Goal: Task Accomplishment & Management: Complete application form

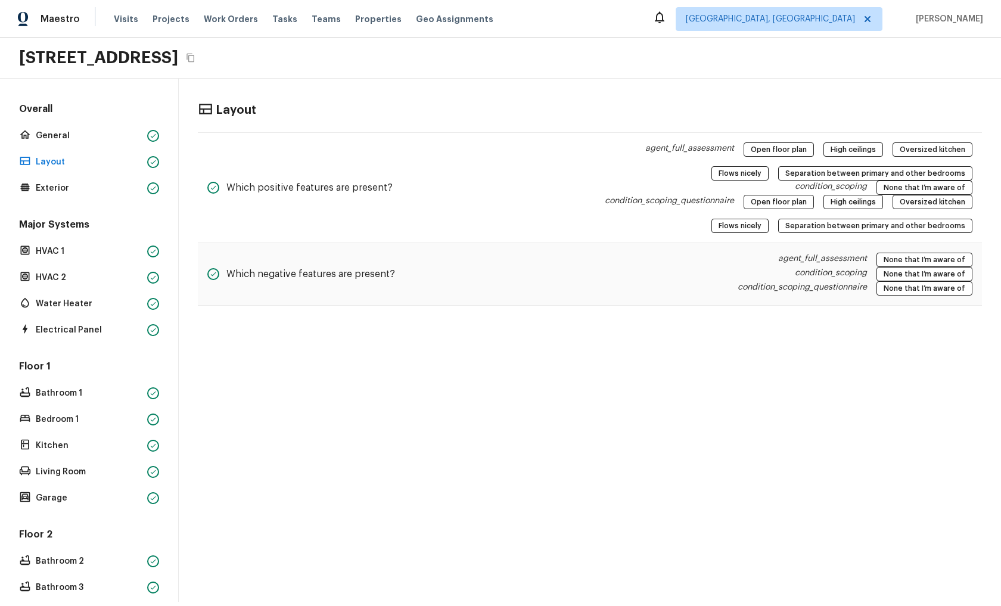
click at [536, 403] on div "Layout Which positive features are present? agent_full_assessment Open floor pl…" at bounding box center [590, 340] width 822 height 523
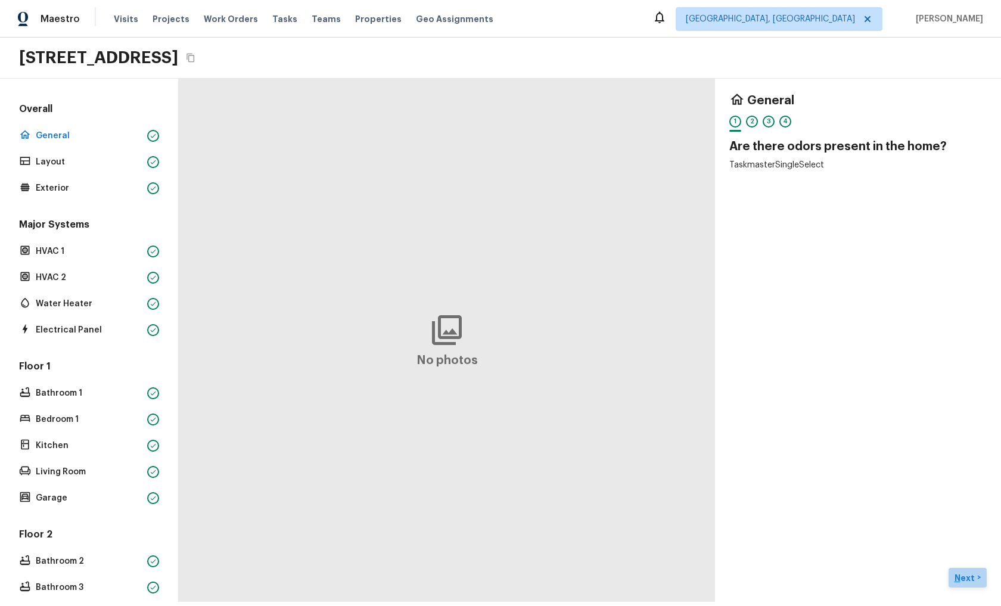
click at [968, 572] on p "Next" at bounding box center [966, 578] width 23 height 12
click at [828, 450] on div "General 1 2 3 4 Do you detect damage from natural disaster? Condition Scoping O…" at bounding box center [858, 340] width 286 height 523
click at [907, 412] on div "General 1 2 3 4 Do you detect damage from natural disaster? Condition Scoping O…" at bounding box center [858, 340] width 286 height 523
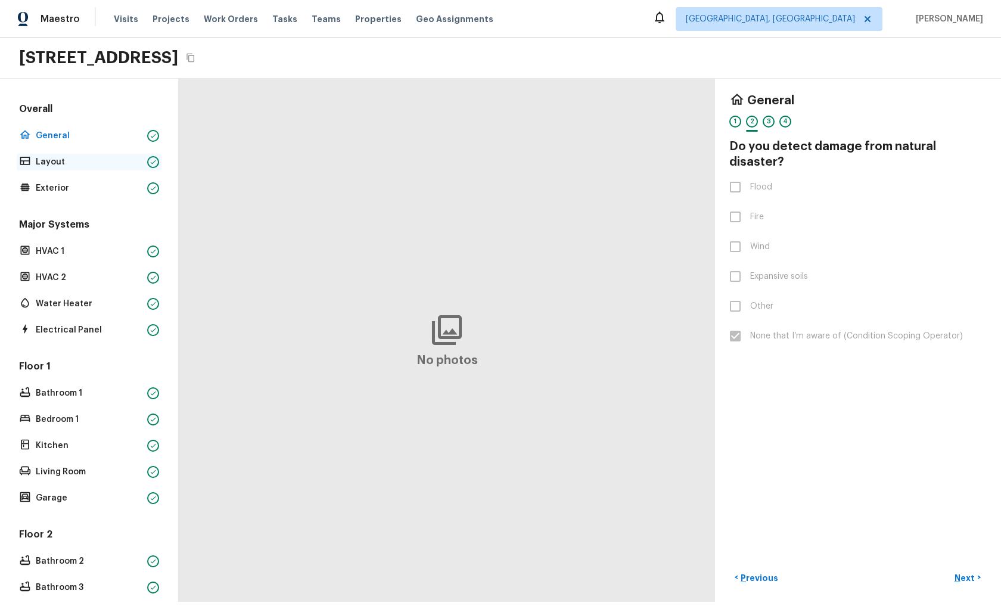
click at [73, 164] on p "Layout" at bounding box center [89, 162] width 107 height 12
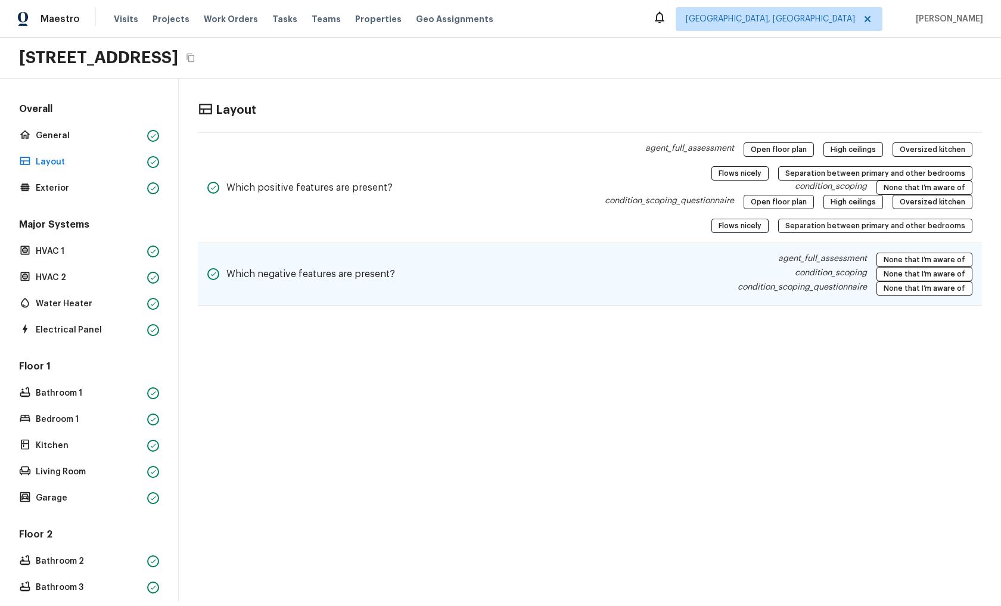
click at [585, 281] on div "Which negative features are present? agent_full_assessment None that I’m aware …" at bounding box center [590, 274] width 784 height 63
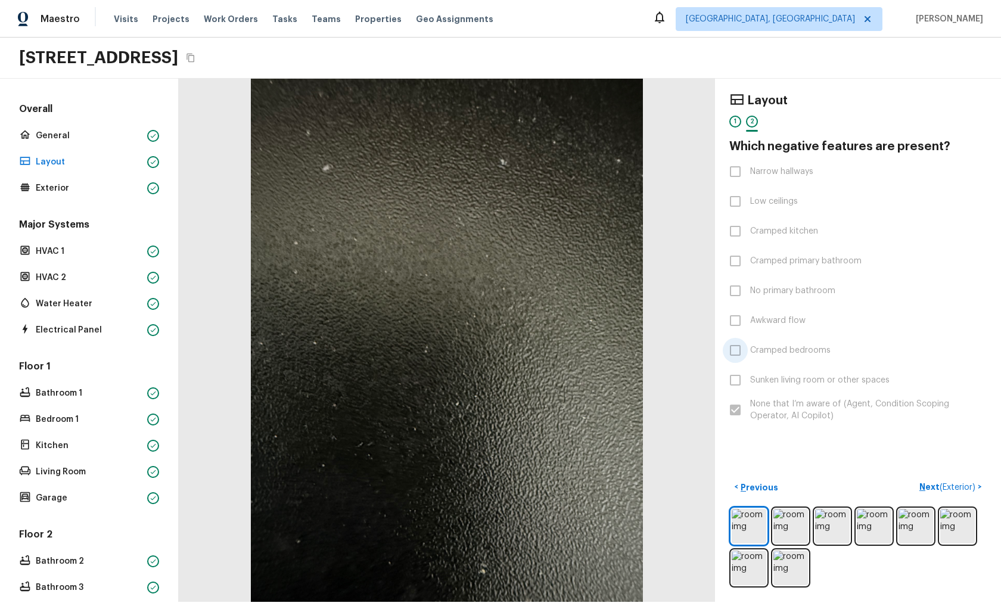
click at [733, 347] on label "Cramped bedrooms" at bounding box center [850, 350] width 254 height 25
click at [746, 319] on label "Awkward flow" at bounding box center [850, 320] width 254 height 25
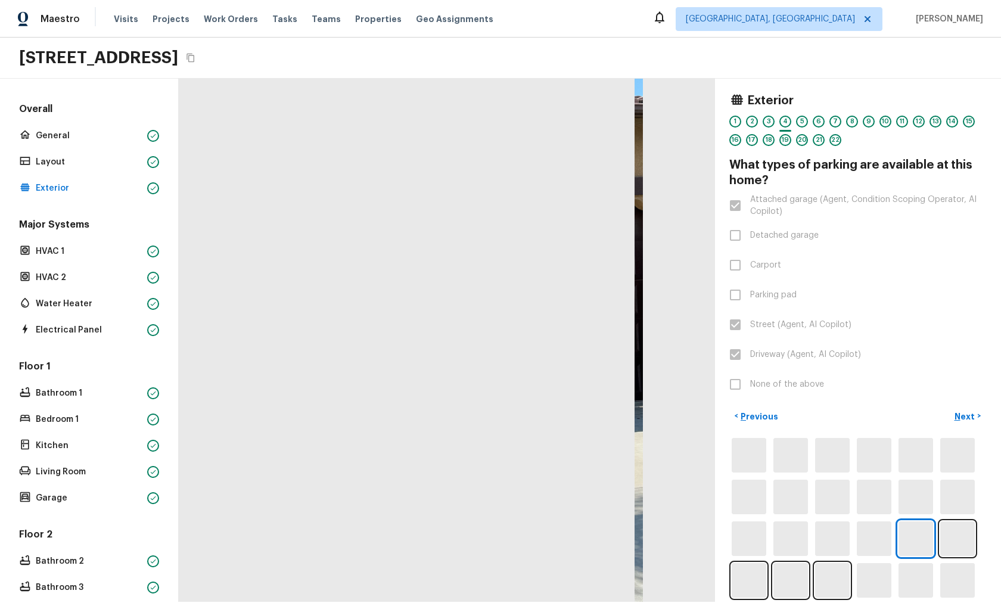
scroll to position [1, 0]
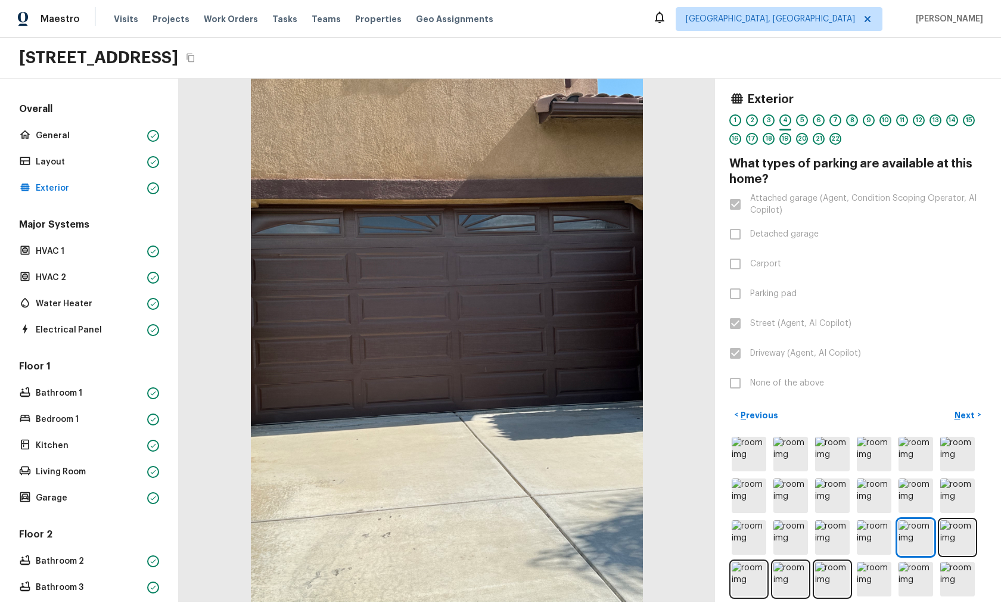
click at [852, 119] on div "8" at bounding box center [852, 120] width 12 height 12
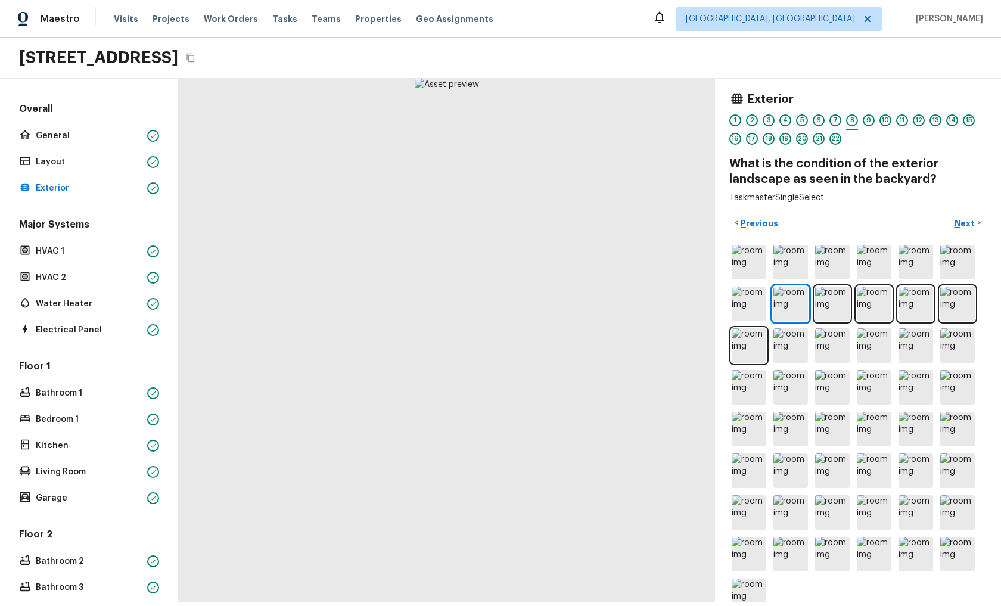
click at [830, 120] on div "7" at bounding box center [836, 120] width 12 height 12
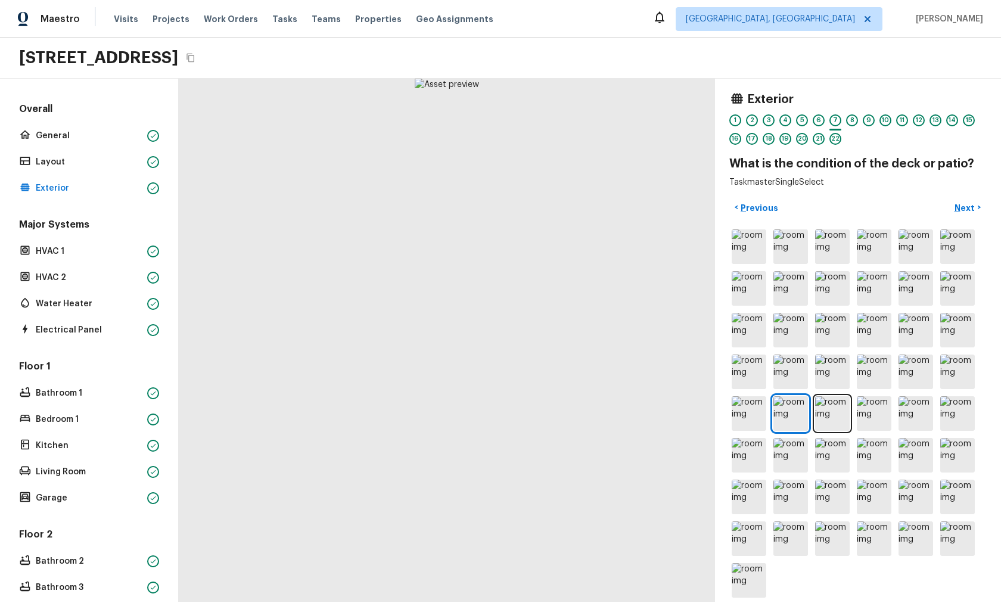
click at [791, 120] on div "1 2 3 4 5 6 7 8 9 10 11 12 13 14 15 16 17 18 19 20 21 22" at bounding box center [857, 132] width 257 height 37
click at [755, 120] on div "2" at bounding box center [752, 120] width 12 height 12
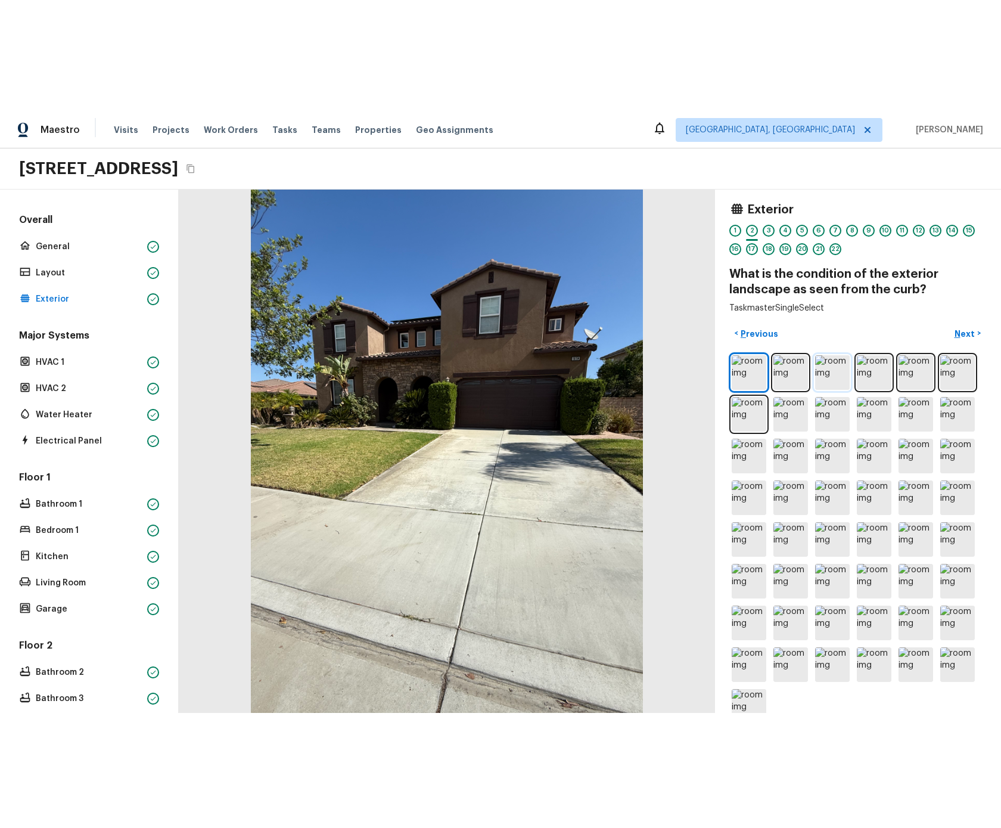
scroll to position [0, 0]
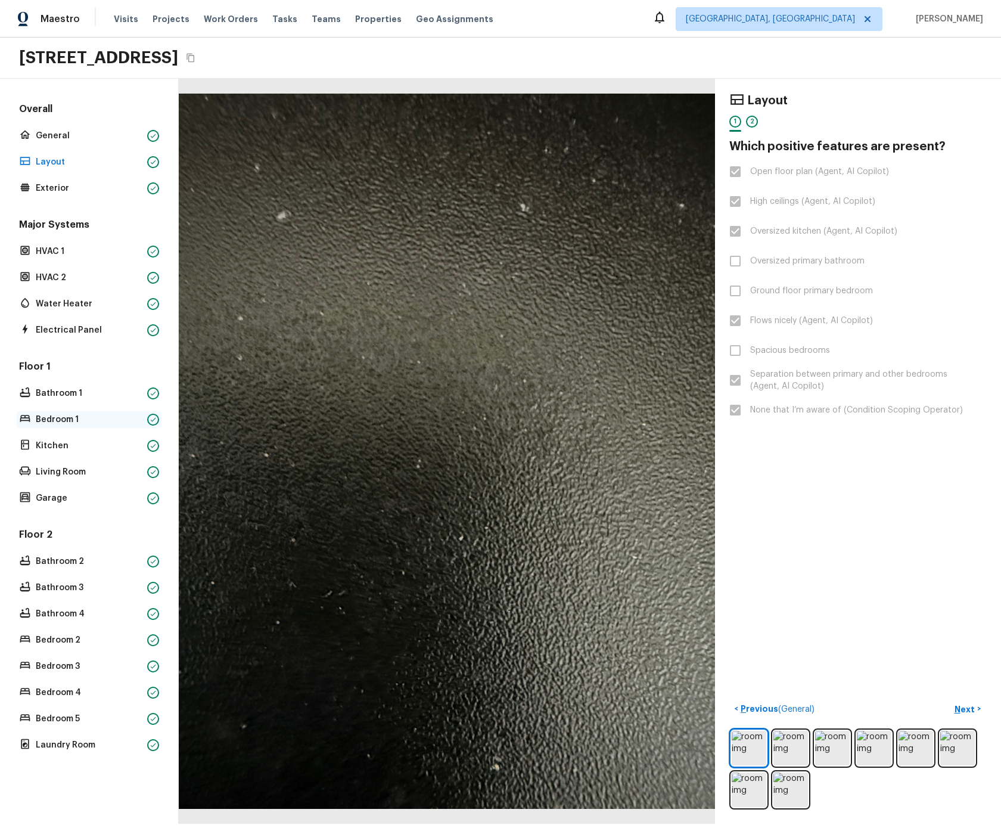
click at [54, 420] on p "Bedroom 1" at bounding box center [89, 420] width 107 height 12
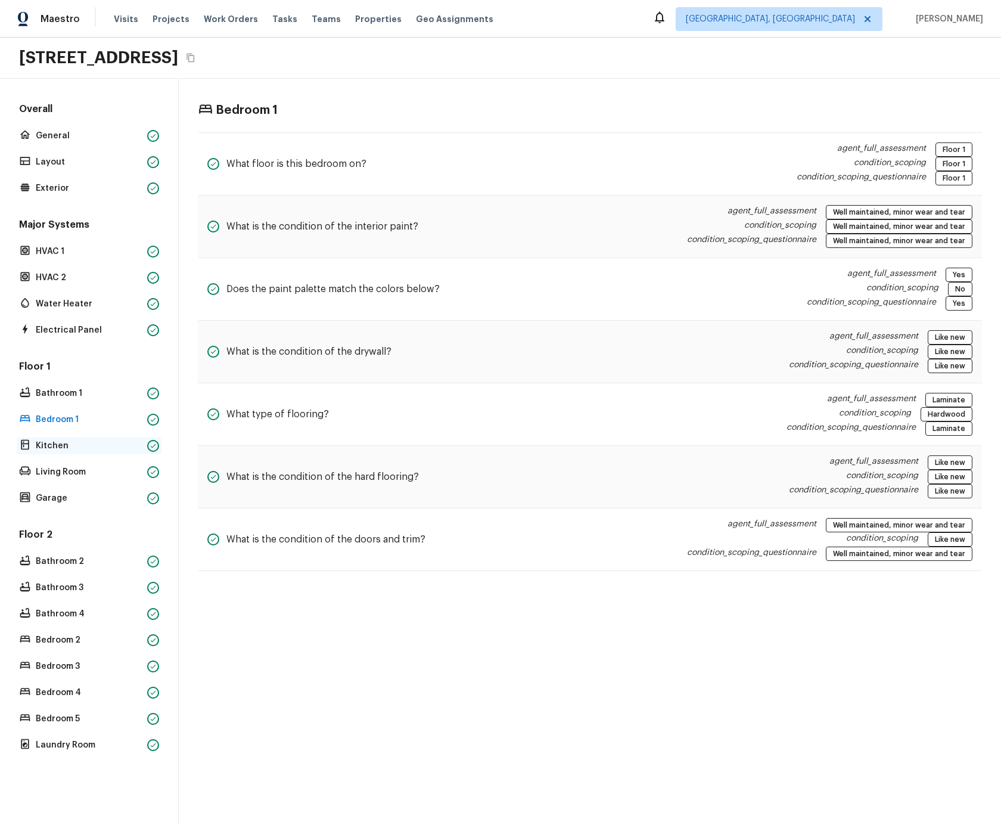
click at [54, 439] on div "Kitchen" at bounding box center [89, 445] width 145 height 17
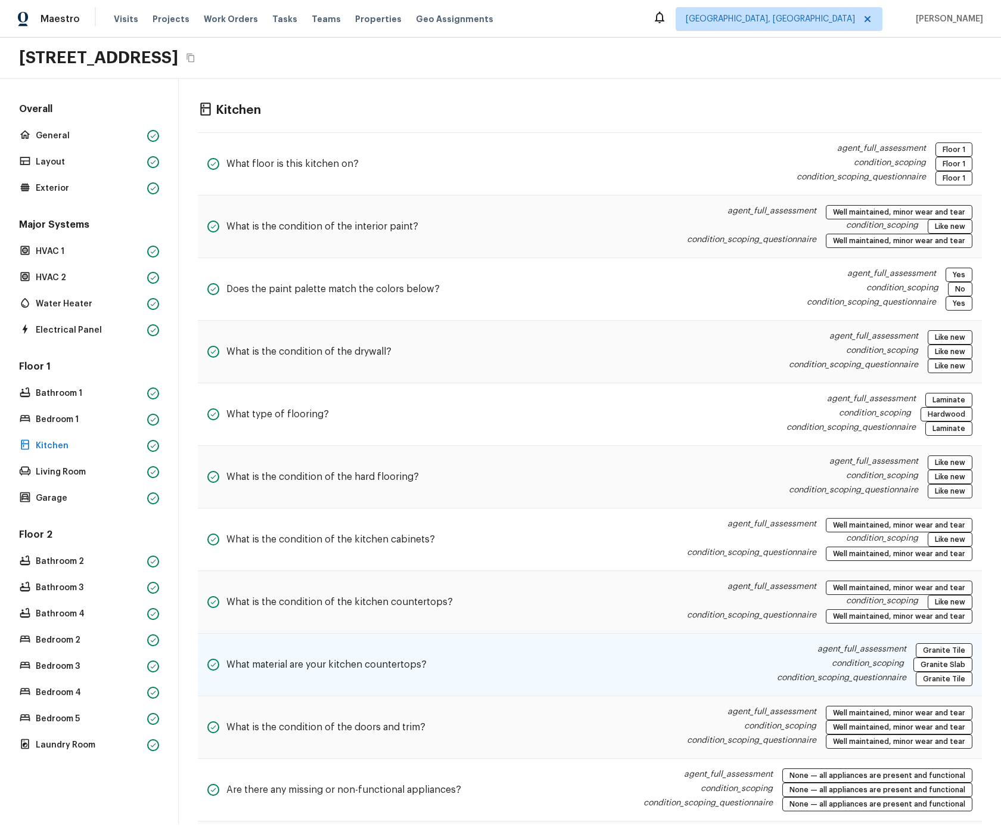
scroll to position [142, 0]
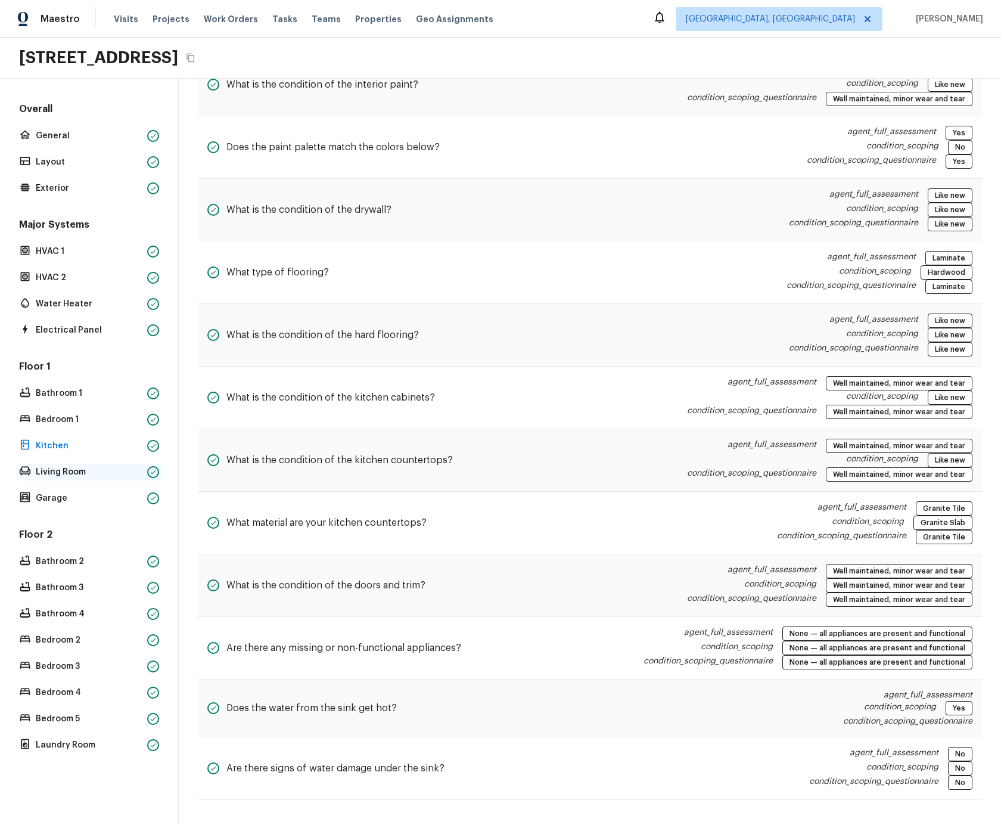
click at [50, 473] on p "Living Room" at bounding box center [89, 472] width 107 height 12
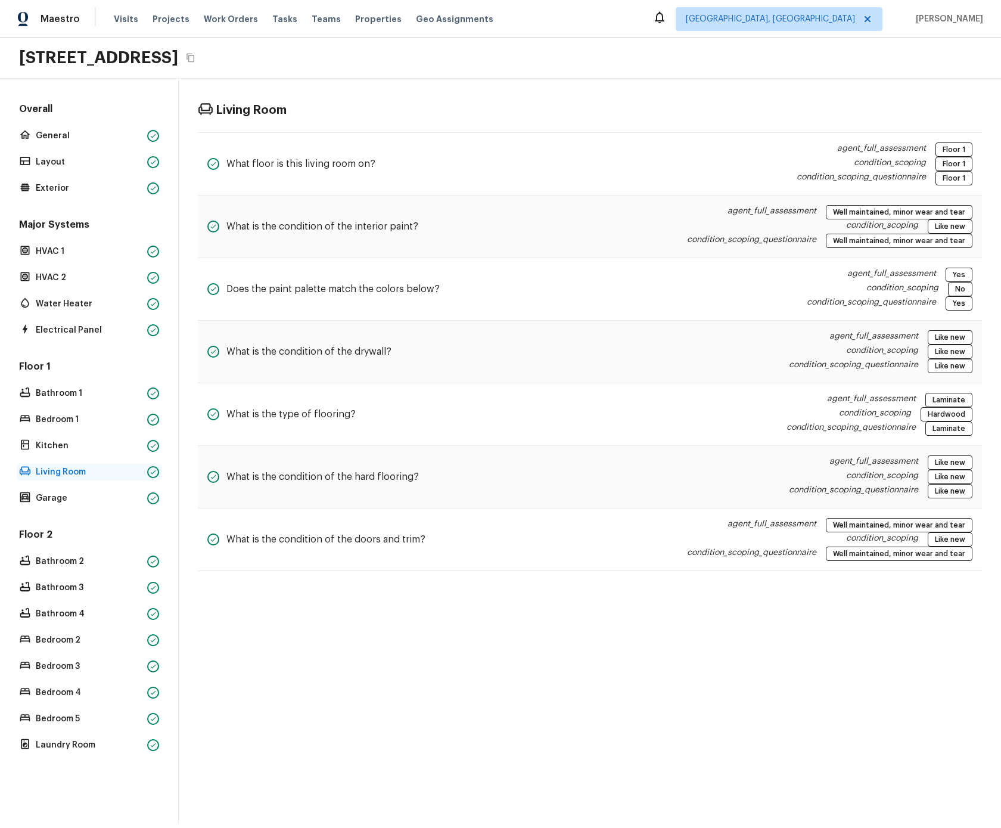
scroll to position [0, 0]
click at [60, 499] on p "Garage" at bounding box center [89, 498] width 107 height 12
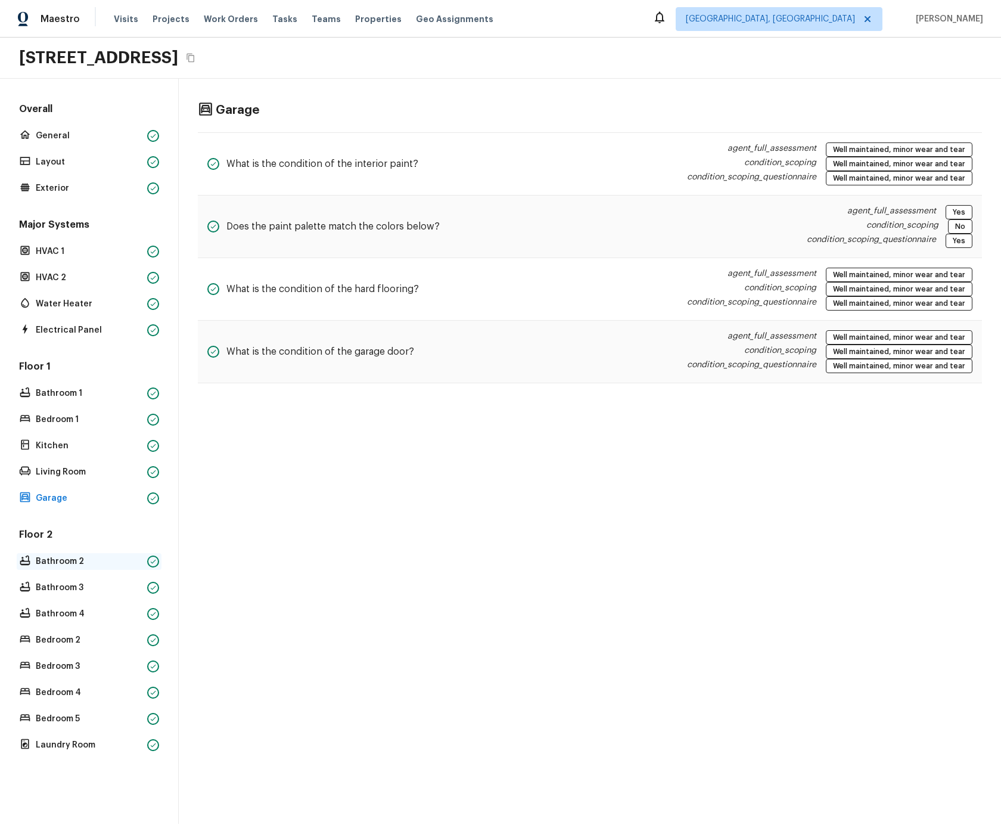
click at [47, 557] on p "Bathroom 2" at bounding box center [89, 561] width 107 height 12
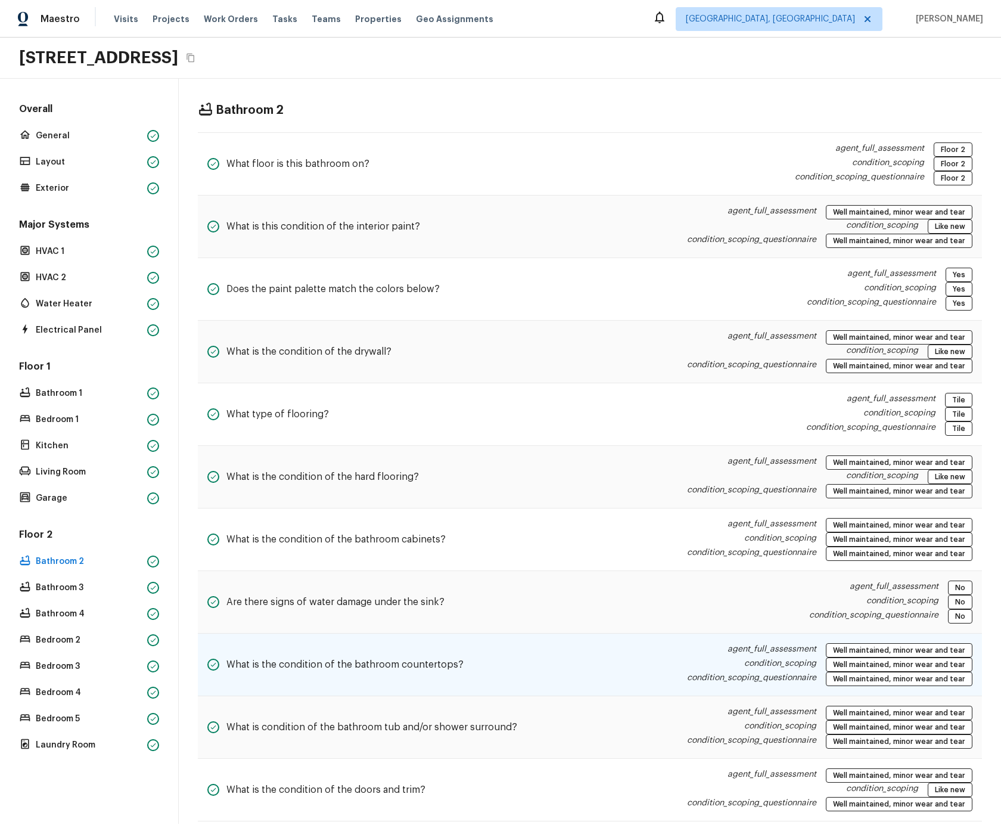
scroll to position [21, 0]
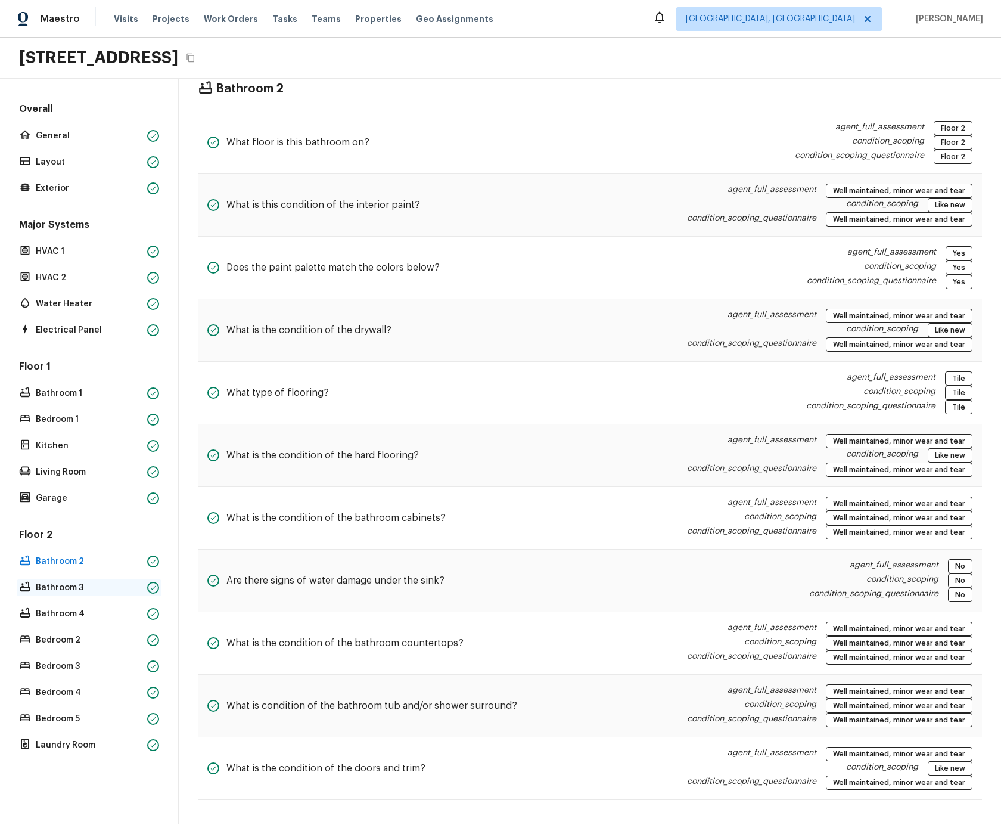
click at [85, 590] on p "Bathroom 3" at bounding box center [89, 588] width 107 height 12
drag, startPoint x: 27, startPoint y: 580, endPoint x: 55, endPoint y: 593, distance: 30.9
click at [27, 580] on div "Bathroom 3" at bounding box center [89, 587] width 145 height 17
click at [61, 605] on p "Bathroom 4" at bounding box center [89, 614] width 107 height 12
click at [72, 605] on p "Bedroom 3" at bounding box center [89, 666] width 107 height 12
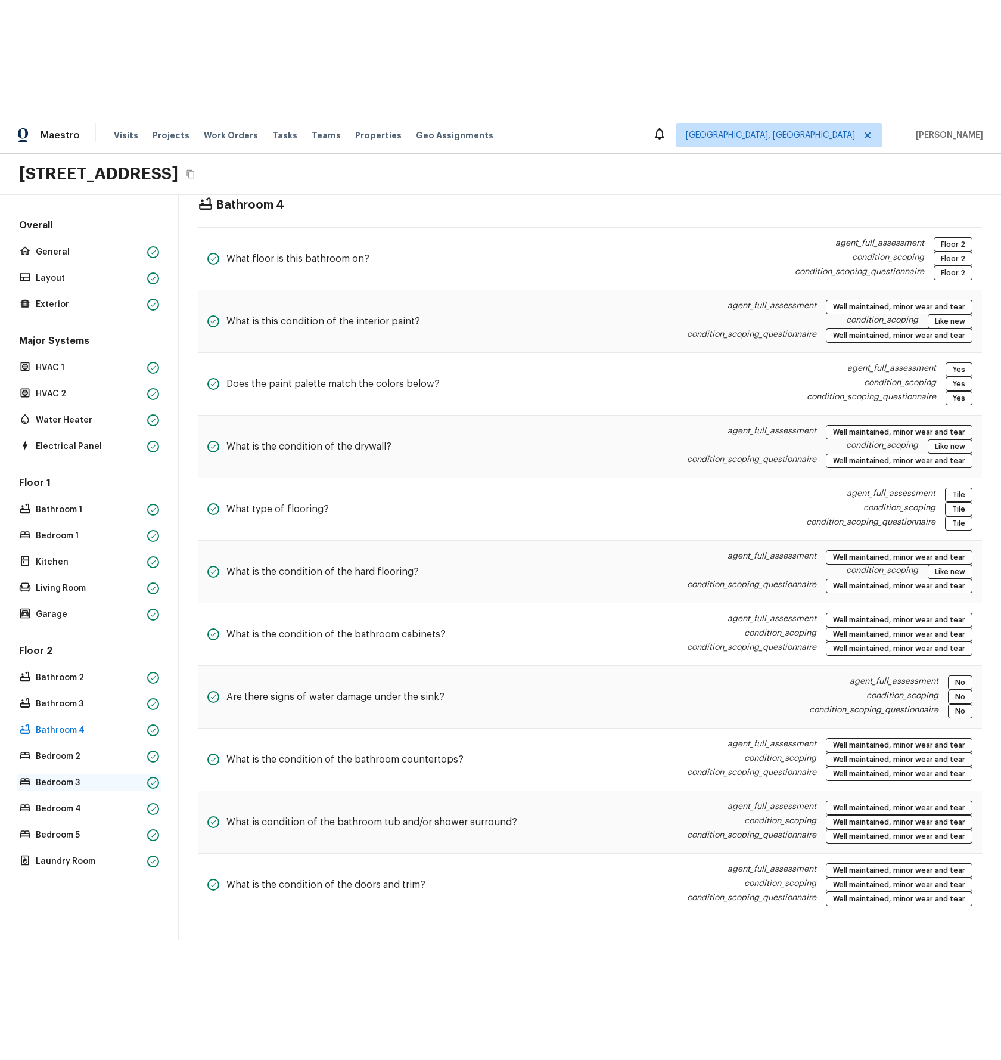
scroll to position [0, 0]
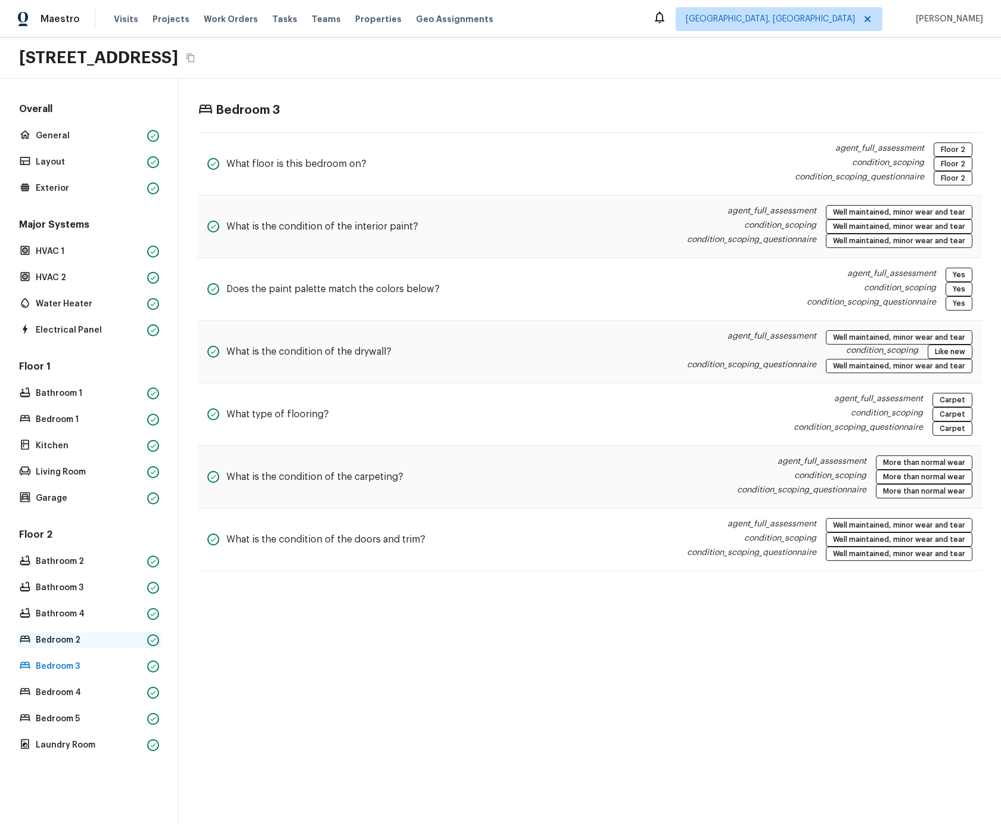
click at [63, 605] on p "Bedroom 2" at bounding box center [89, 640] width 107 height 12
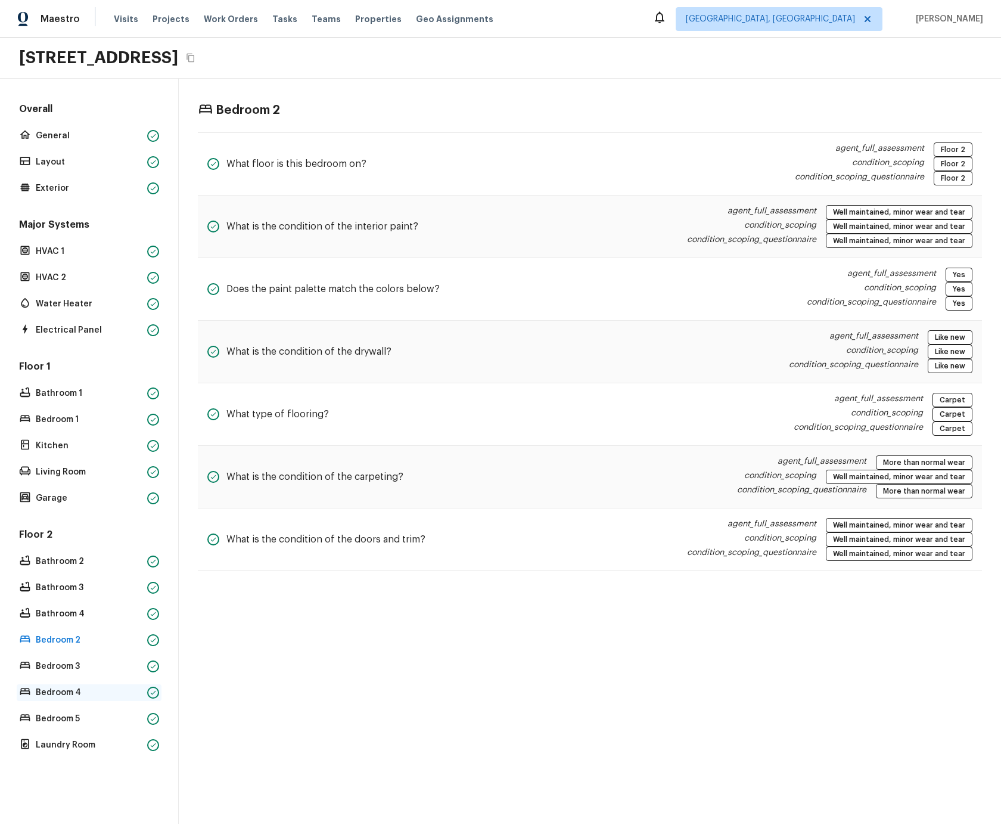
click at [61, 605] on p "Bedroom 4" at bounding box center [89, 693] width 107 height 12
click at [65, 605] on p "Bedroom 5" at bounding box center [89, 719] width 107 height 12
click at [75, 605] on p "Laundry Room" at bounding box center [89, 745] width 107 height 12
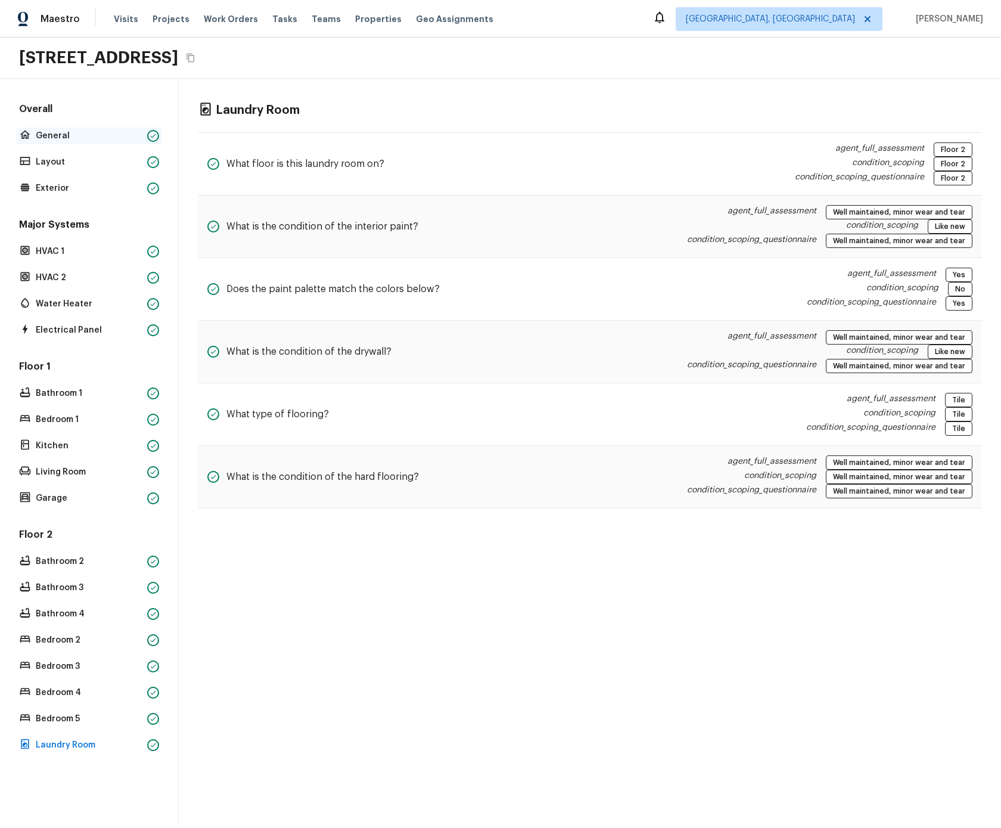
click at [63, 138] on p "General" at bounding box center [89, 136] width 107 height 12
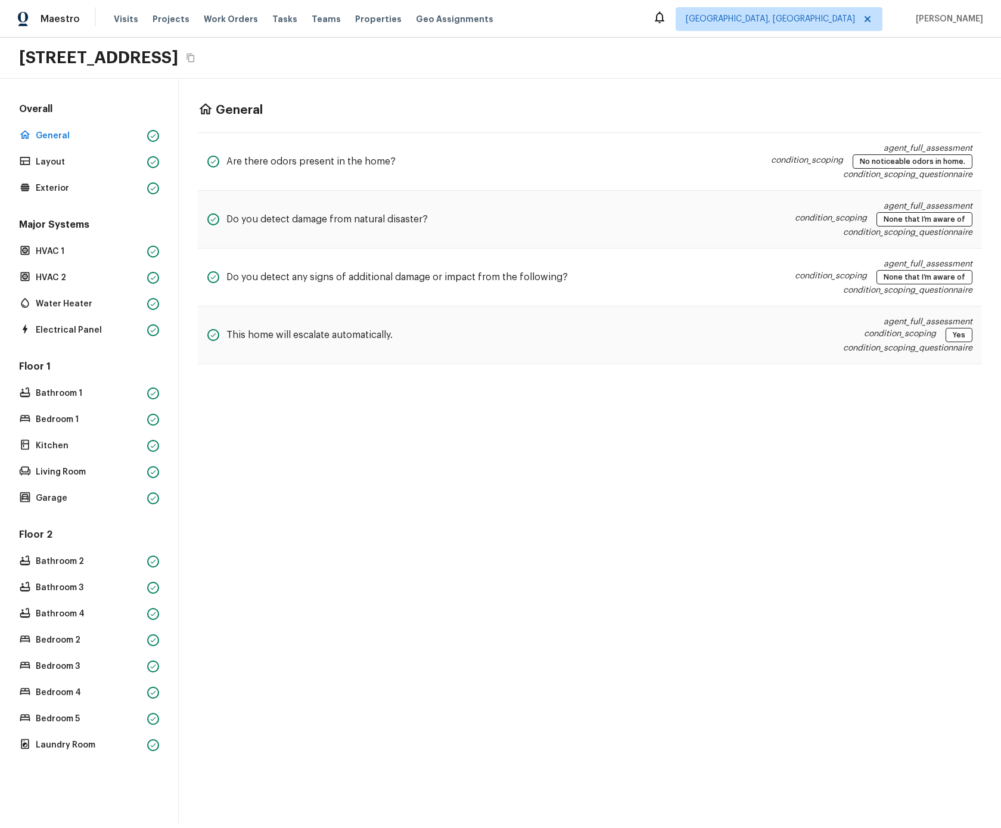
click at [63, 172] on div "Overall General Layout Exterior" at bounding box center [89, 150] width 145 height 94
click at [70, 168] on div "Layout" at bounding box center [89, 162] width 145 height 17
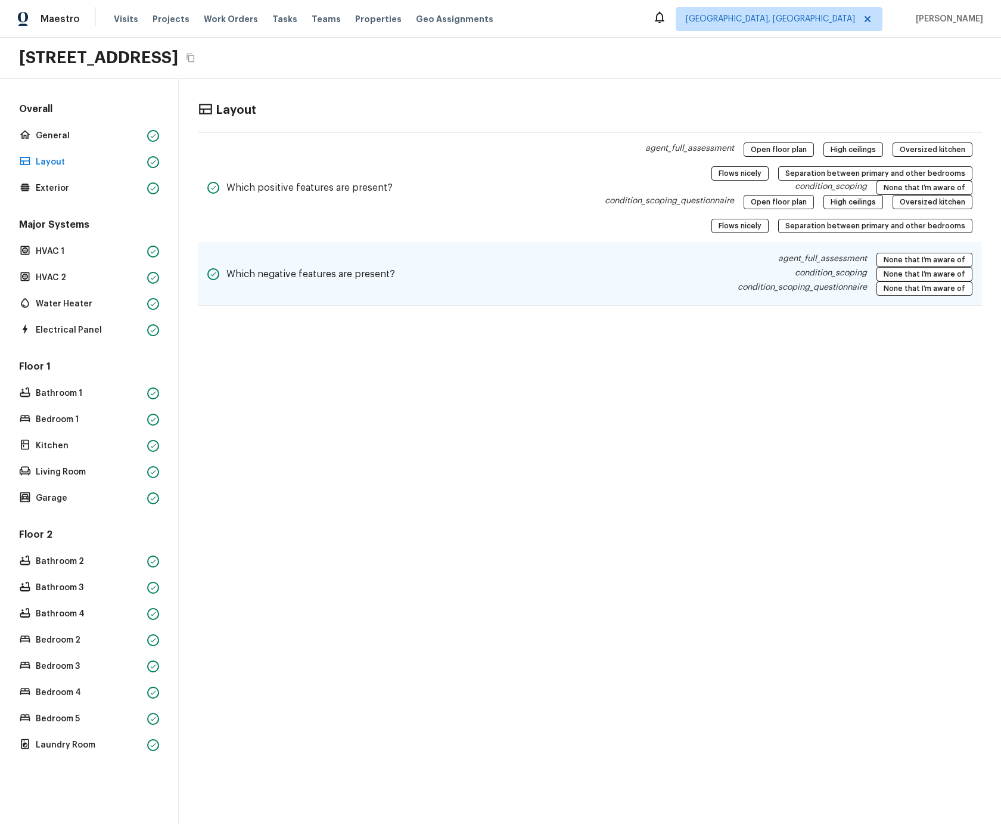
click at [671, 271] on div "Which negative features are present? agent_full_assessment None that I’m aware …" at bounding box center [590, 274] width 784 height 63
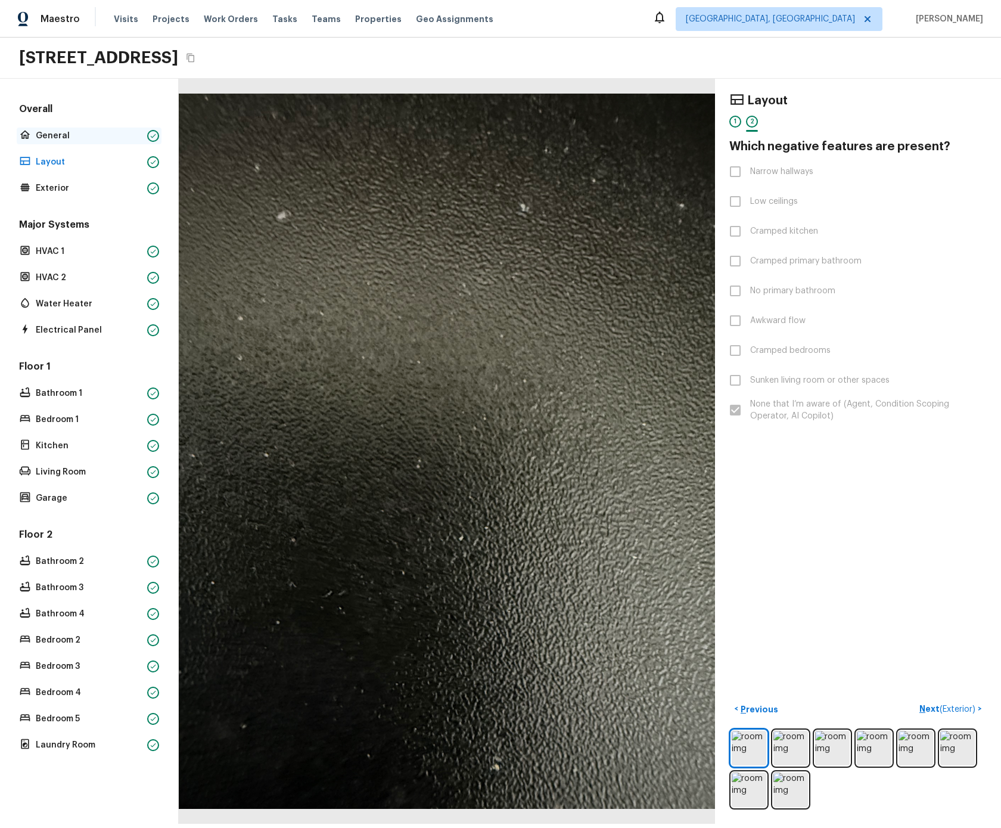
click at [79, 135] on p "General" at bounding box center [89, 136] width 107 height 12
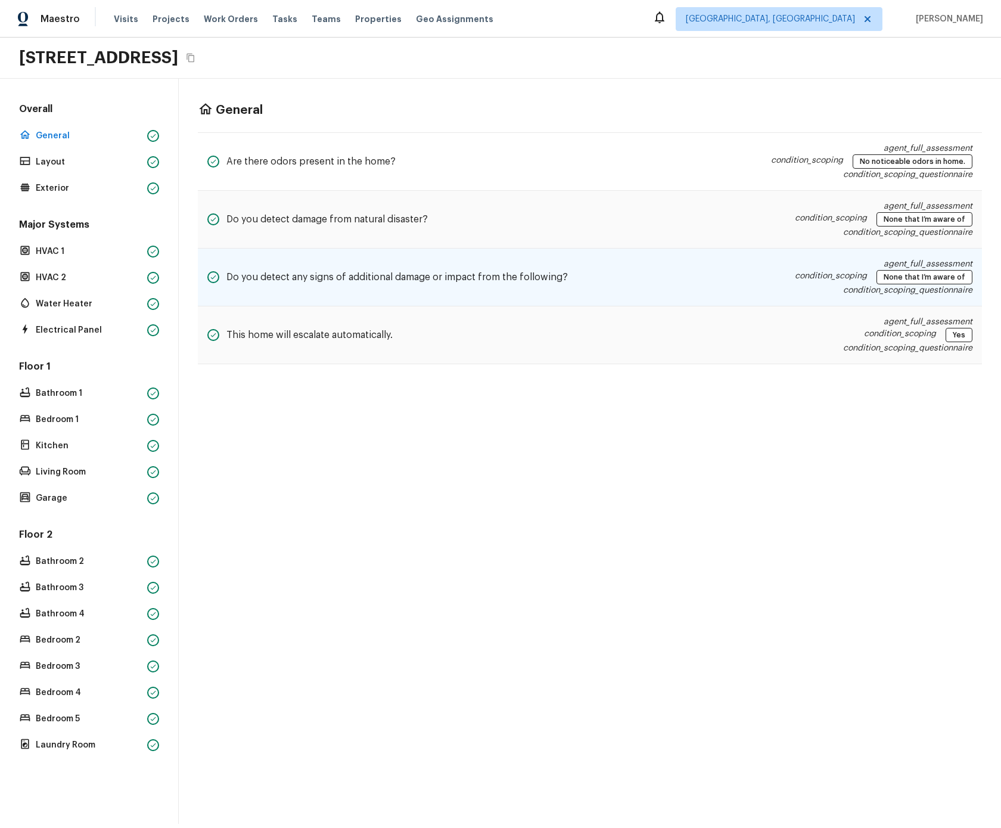
click at [875, 272] on div "condition_scoping None that I’m aware of" at bounding box center [884, 277] width 178 height 14
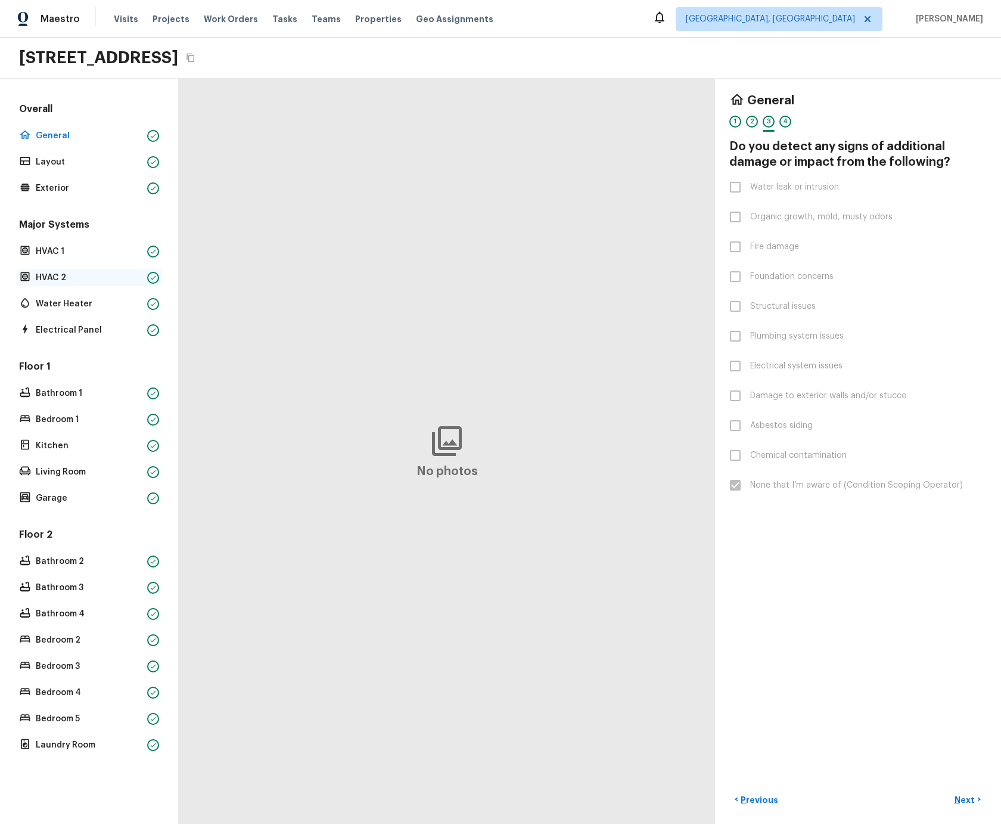
click at [99, 276] on p "HVAC 2" at bounding box center [89, 278] width 107 height 12
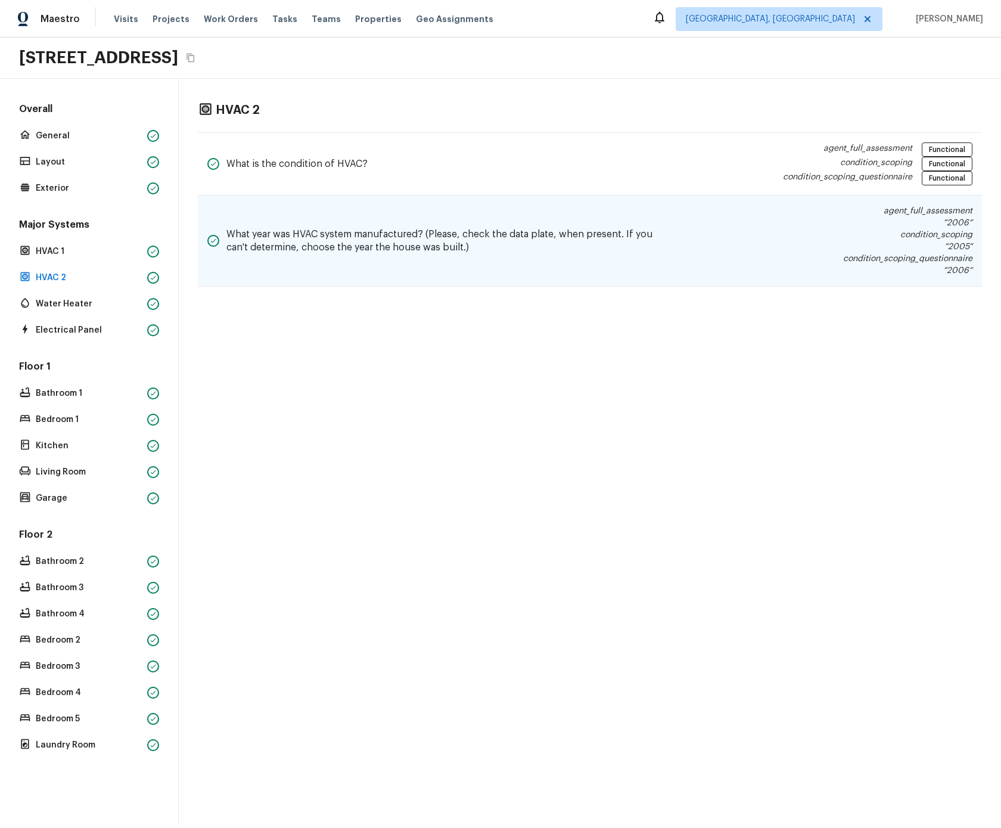
click at [802, 253] on div "What year was HVAC system manufactured? (Please, check the data plate, when pre…" at bounding box center [590, 240] width 784 height 91
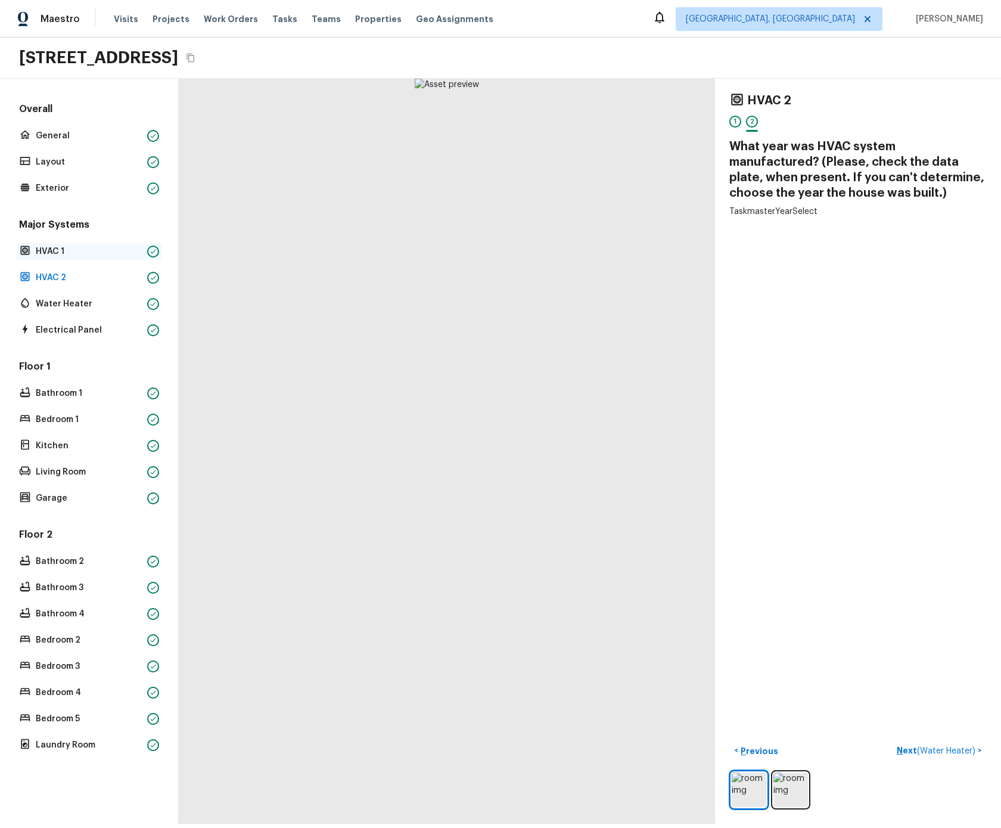
click at [58, 250] on p "HVAC 1" at bounding box center [89, 252] width 107 height 12
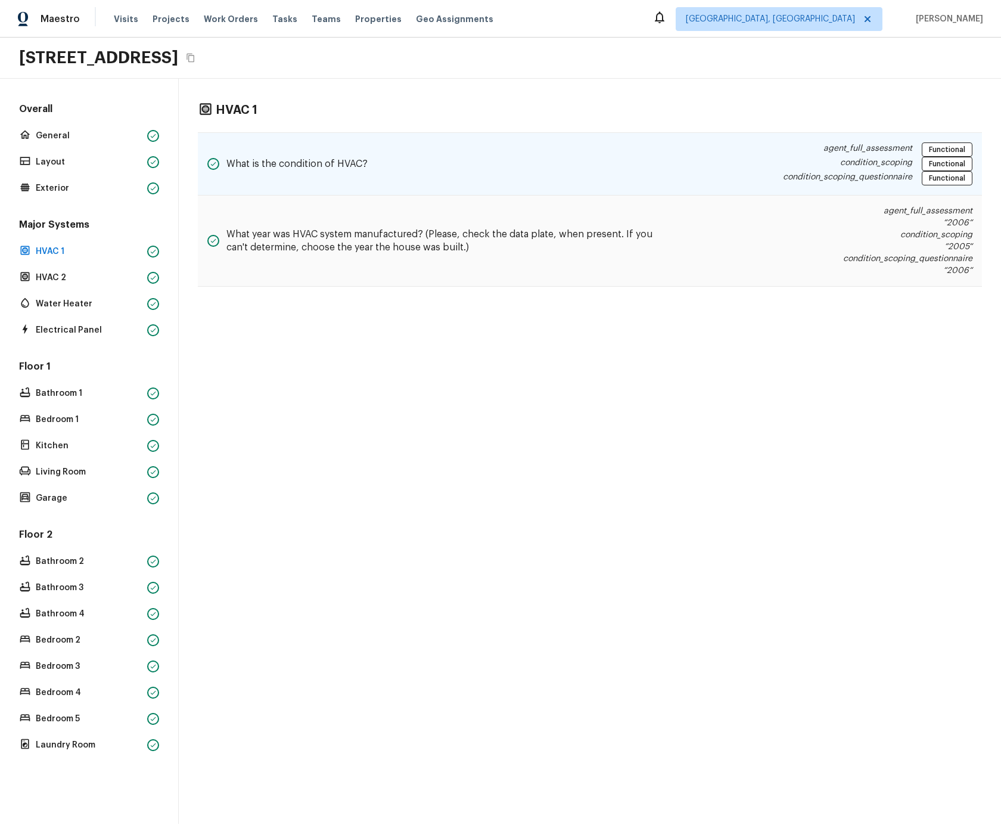
click at [783, 186] on div "What is the condition of HVAC? agent_full_assessment Functional condition_scopi…" at bounding box center [590, 163] width 784 height 63
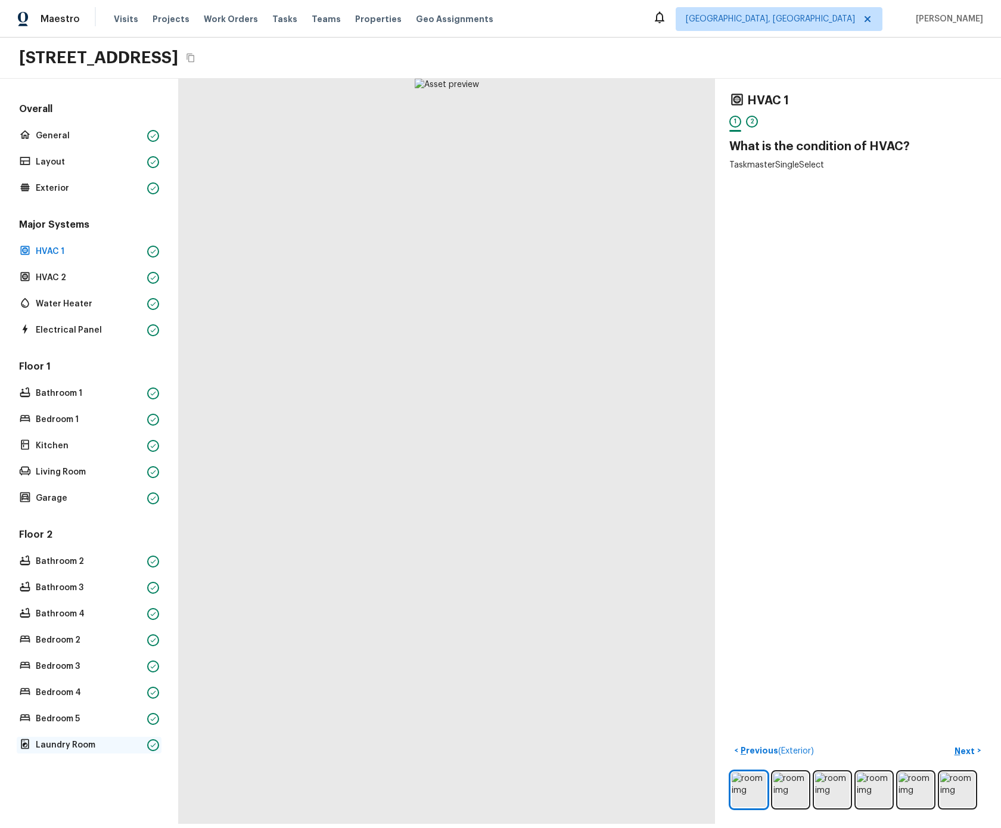
click at [69, 605] on p "Laundry Room" at bounding box center [89, 745] width 107 height 12
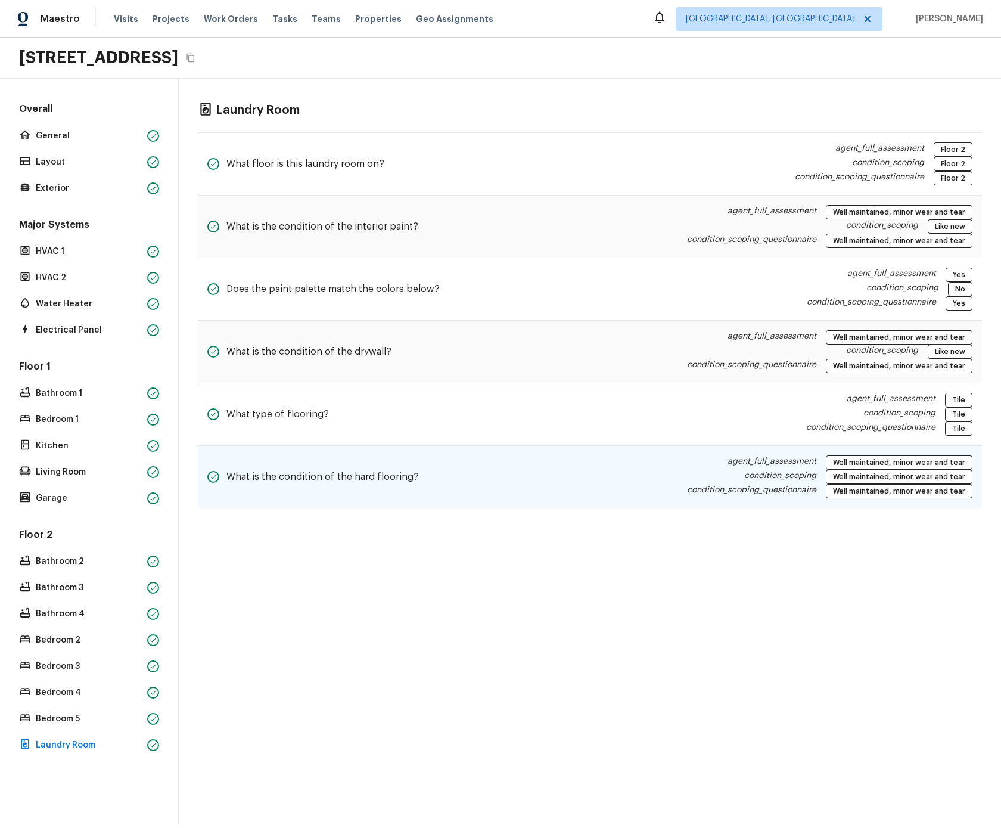
click at [650, 476] on div "What is the condition of the hard flooring? agent_full_assessment Well maintain…" at bounding box center [590, 477] width 784 height 63
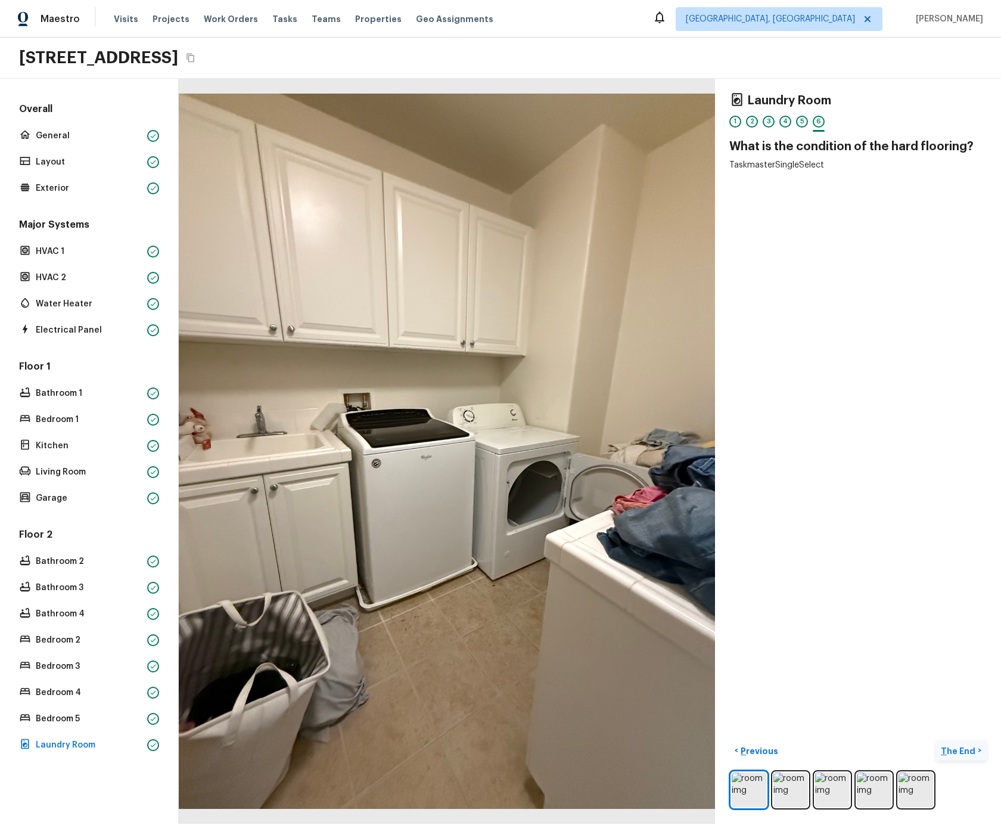
click at [954, 605] on p "The End" at bounding box center [959, 751] width 37 height 12
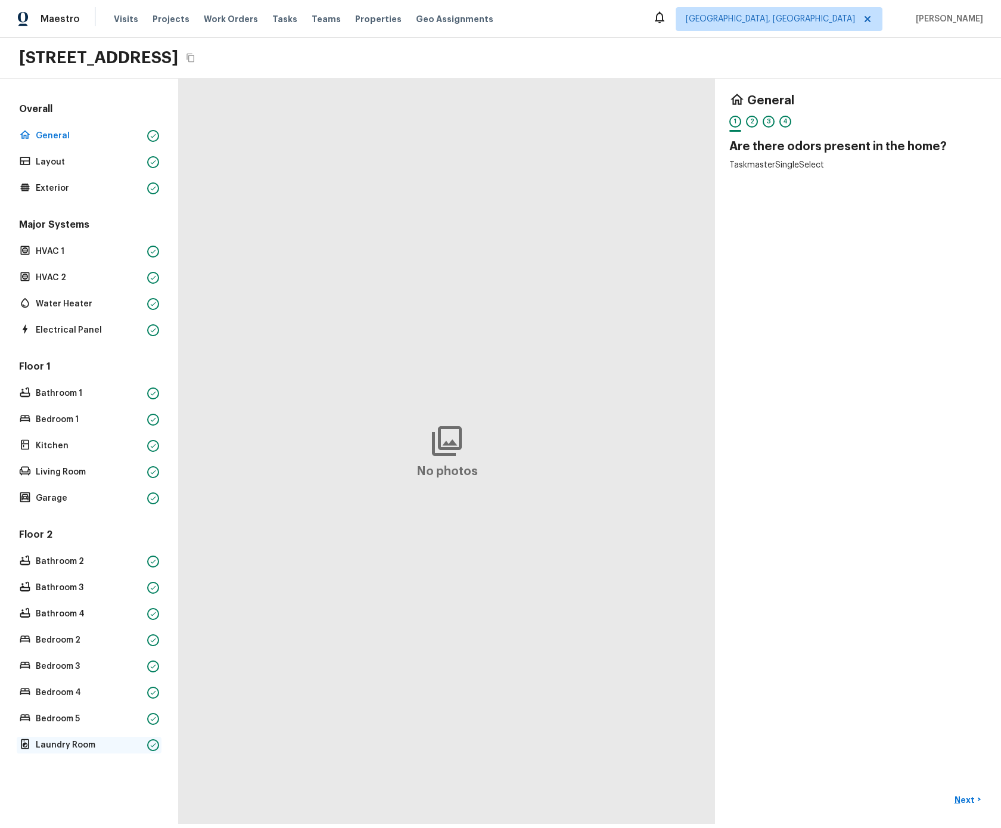
click at [57, 605] on p "Laundry Room" at bounding box center [89, 745] width 107 height 12
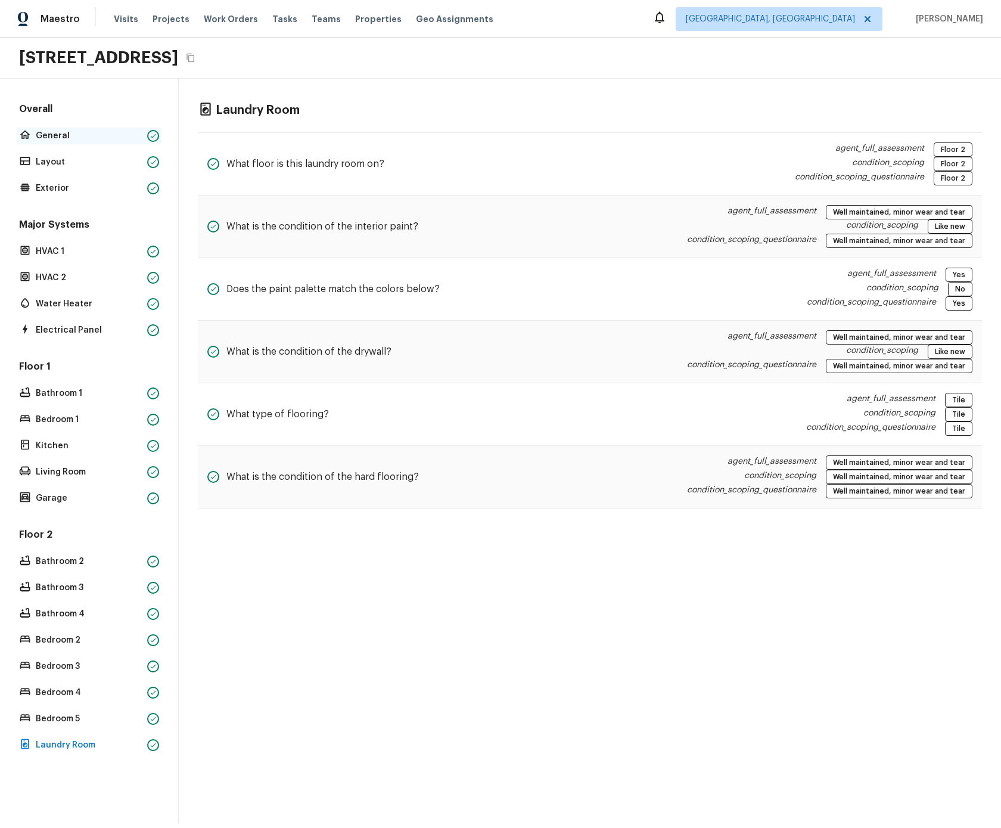
click at [39, 139] on p "General" at bounding box center [89, 136] width 107 height 12
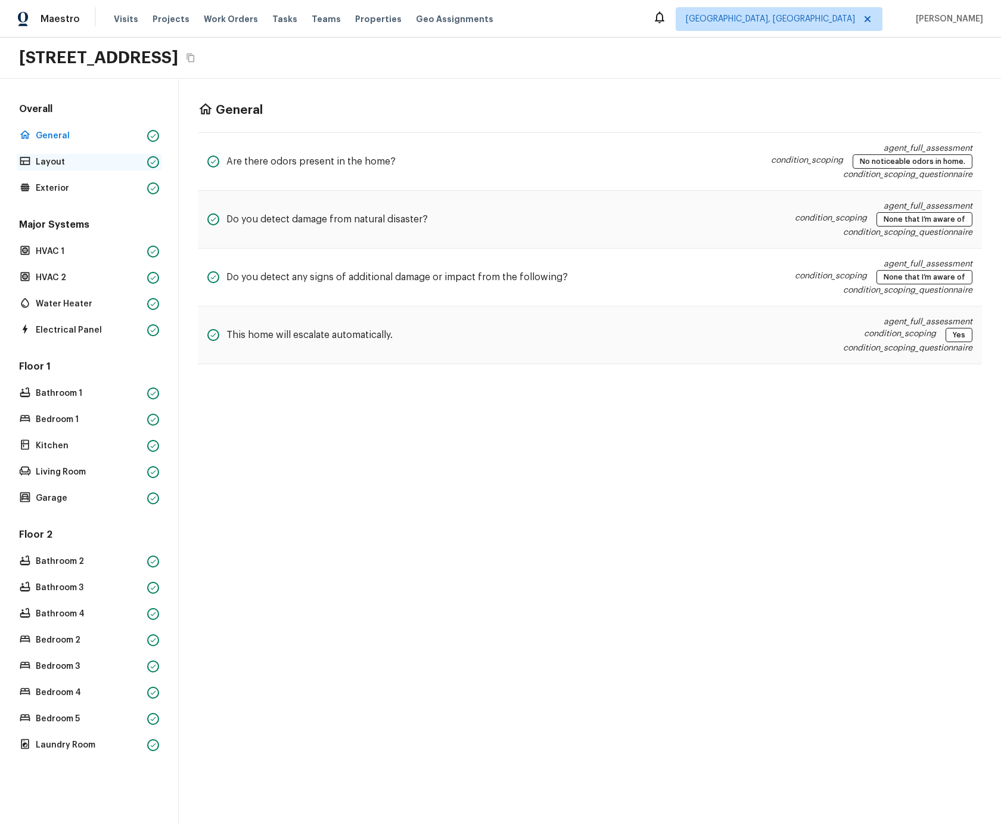
click at [48, 156] on p "Layout" at bounding box center [89, 162] width 107 height 12
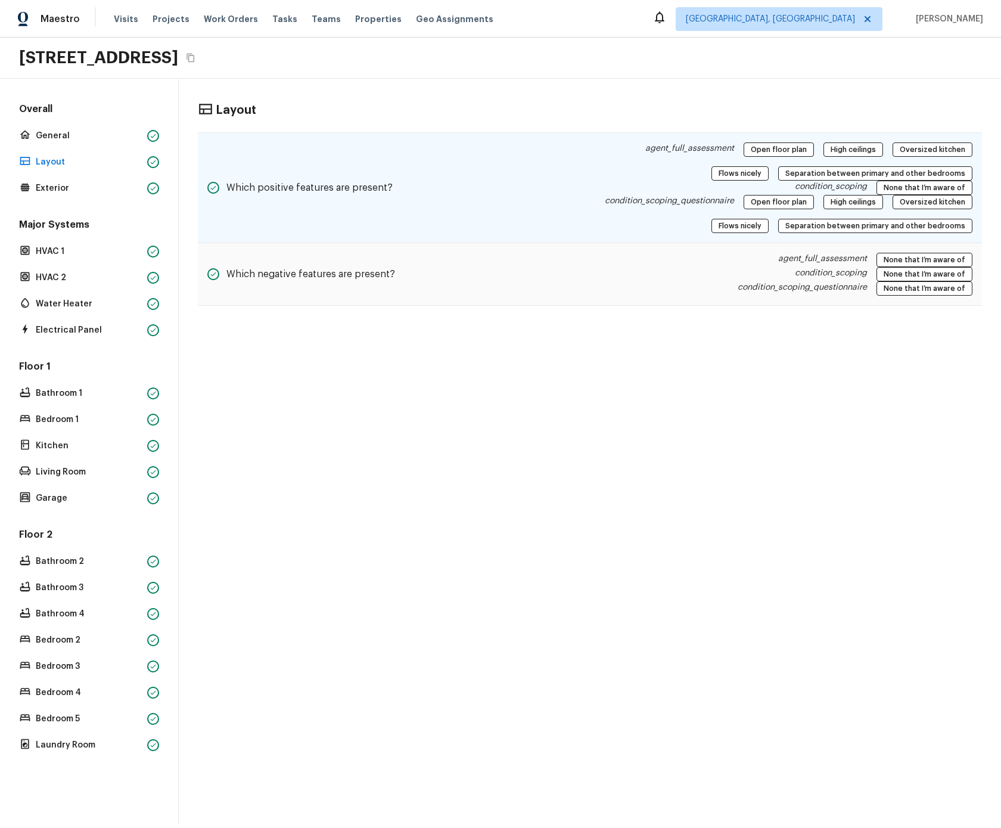
click at [747, 173] on div "agent_full_assessment Open floor plan High ceilings Oversized kitchen Flows nic…" at bounding box center [781, 161] width 383 height 38
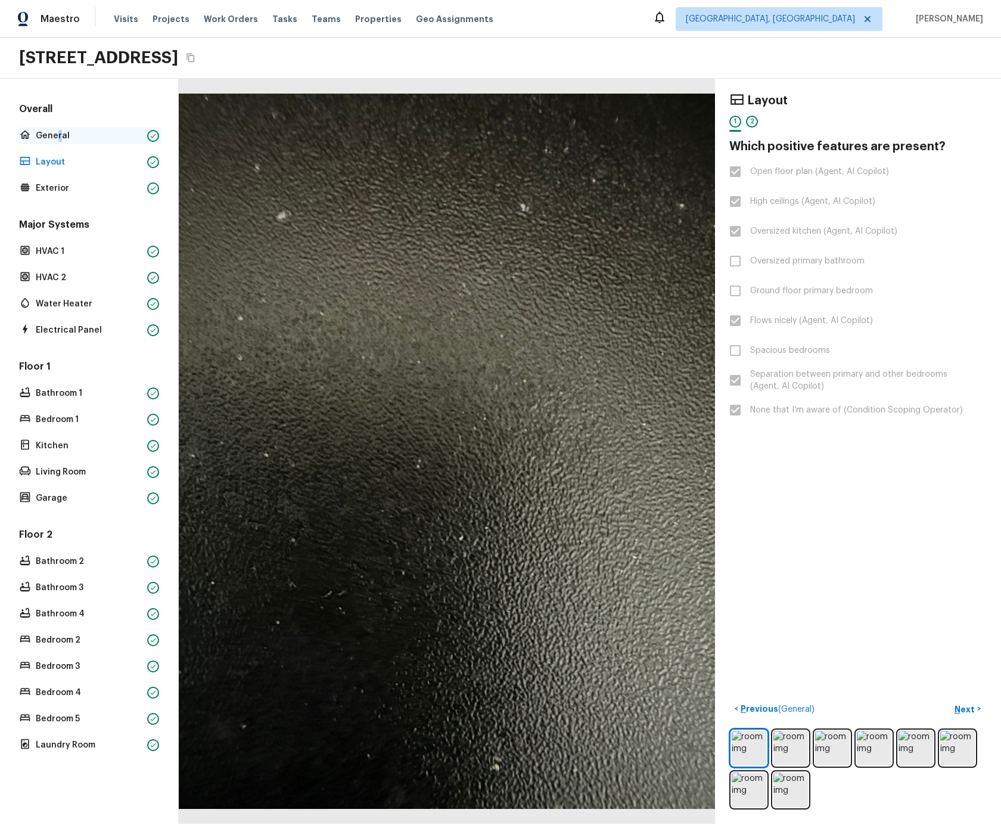
click at [60, 138] on p "General" at bounding box center [89, 136] width 107 height 12
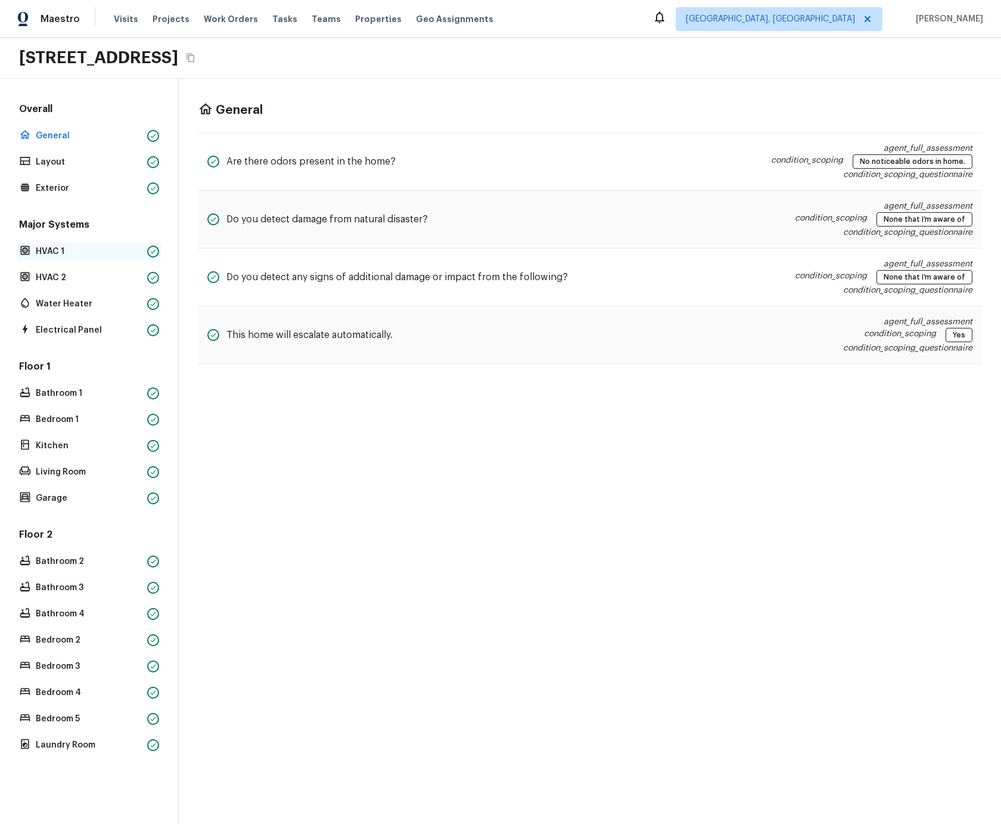
click at [73, 251] on p "HVAC 1" at bounding box center [89, 252] width 107 height 12
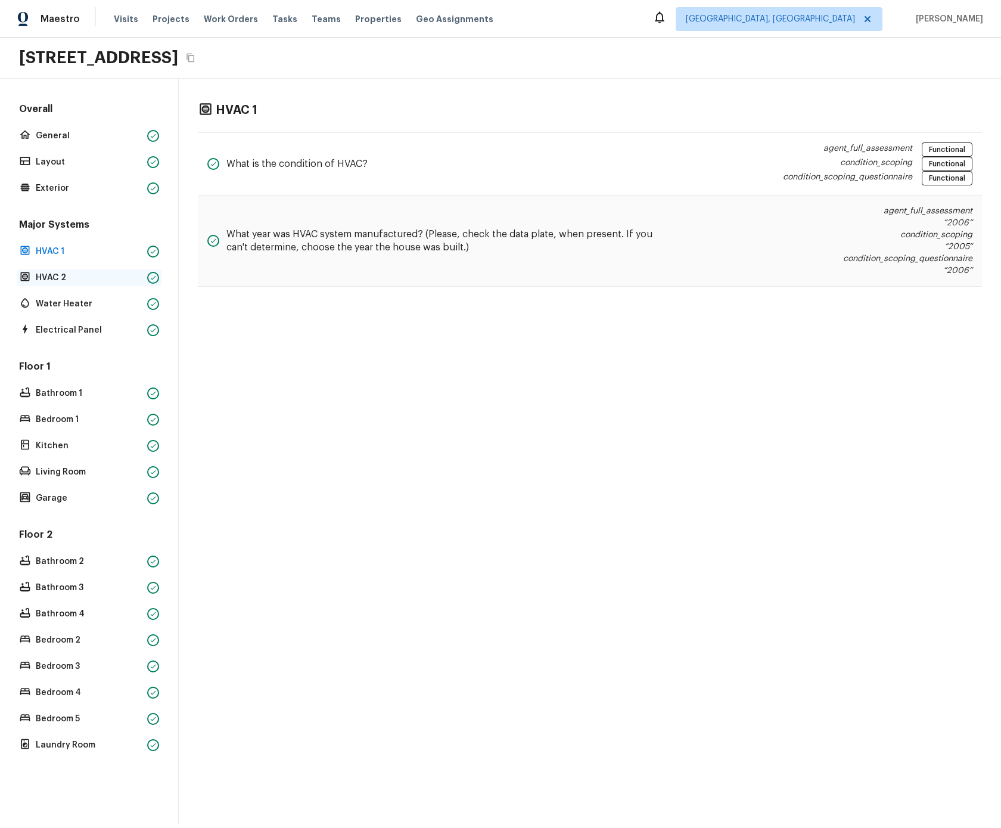
click at [66, 274] on p "HVAC 2" at bounding box center [89, 278] width 107 height 12
click at [65, 135] on p "General" at bounding box center [89, 136] width 107 height 12
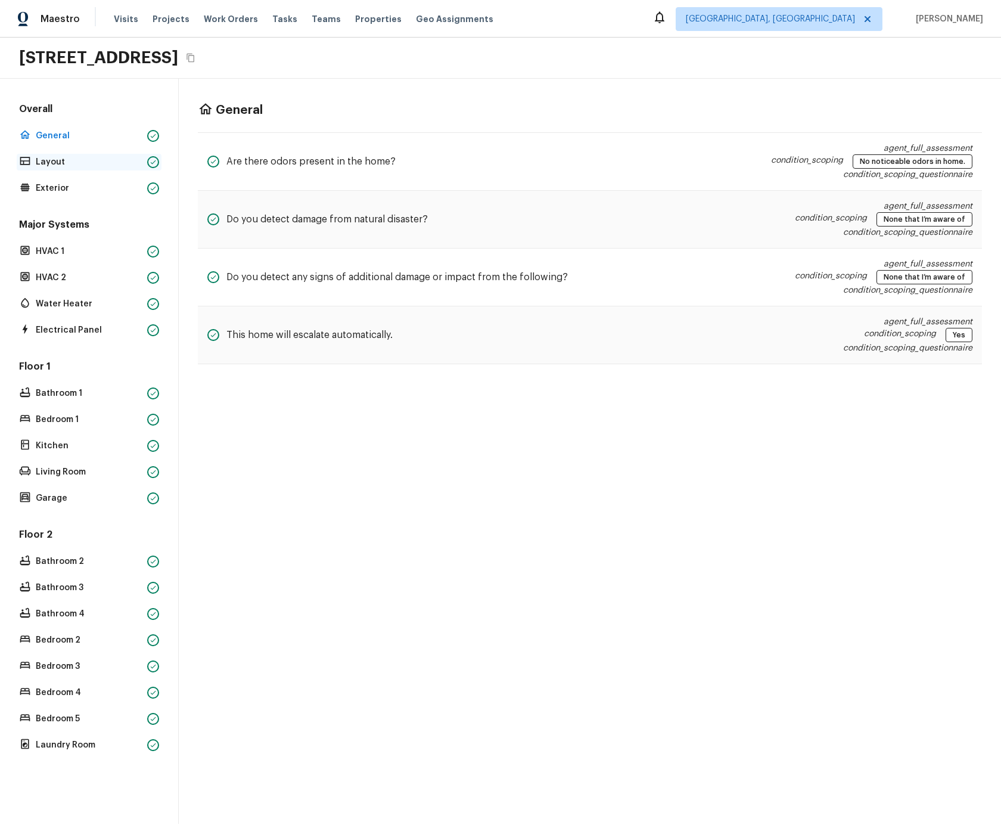
click at [55, 169] on div "Layout" at bounding box center [89, 162] width 145 height 17
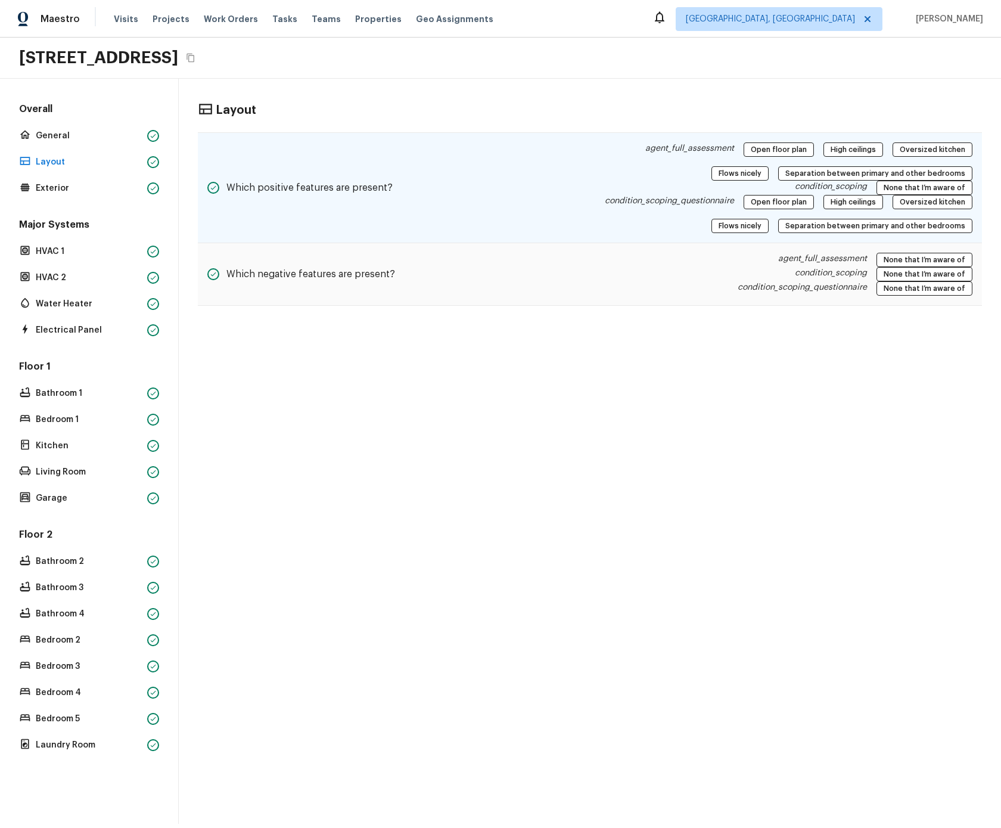
click at [350, 184] on h5 "Which positive features are present?" at bounding box center [309, 187] width 166 height 13
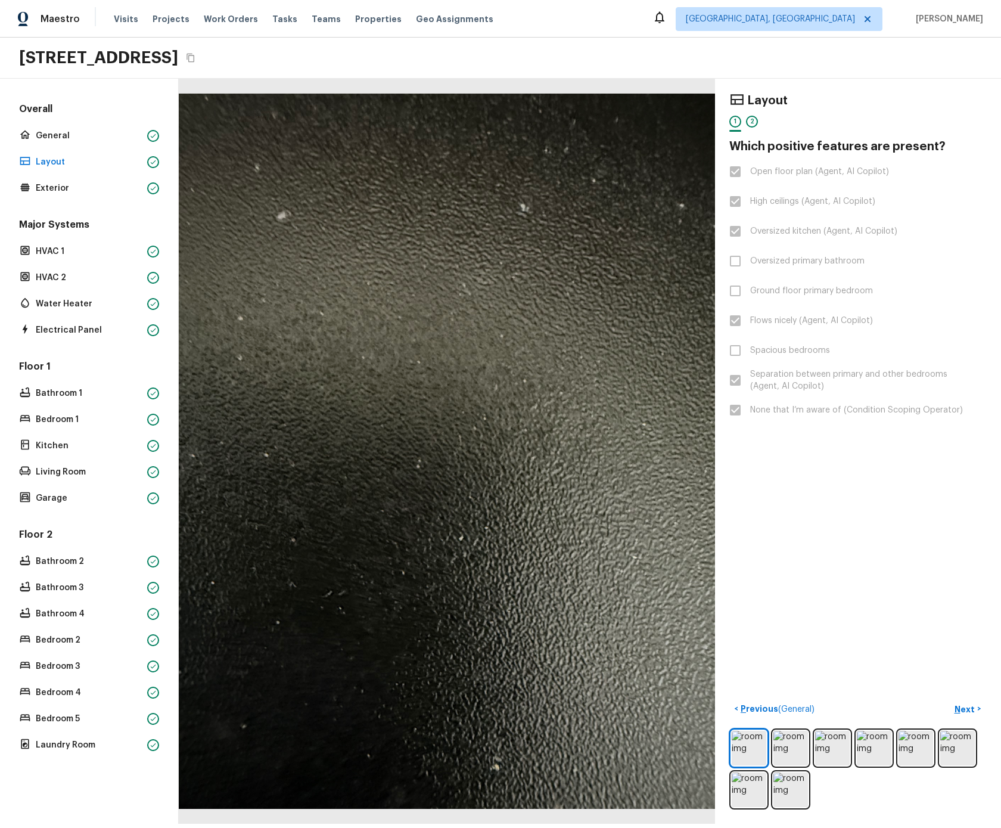
drag, startPoint x: 737, startPoint y: 263, endPoint x: 737, endPoint y: 241, distance: 22.1
click at [737, 263] on label "Oversized primary bathroom" at bounding box center [850, 261] width 254 height 25
click at [737, 231] on label "Oversized kitchen (Agent, AI Copilot)" at bounding box center [850, 231] width 254 height 25
drag, startPoint x: 737, startPoint y: 230, endPoint x: 734, endPoint y: 194, distance: 36.5
click at [737, 224] on label "Oversized kitchen (Agent, AI Copilot)" at bounding box center [850, 231] width 254 height 25
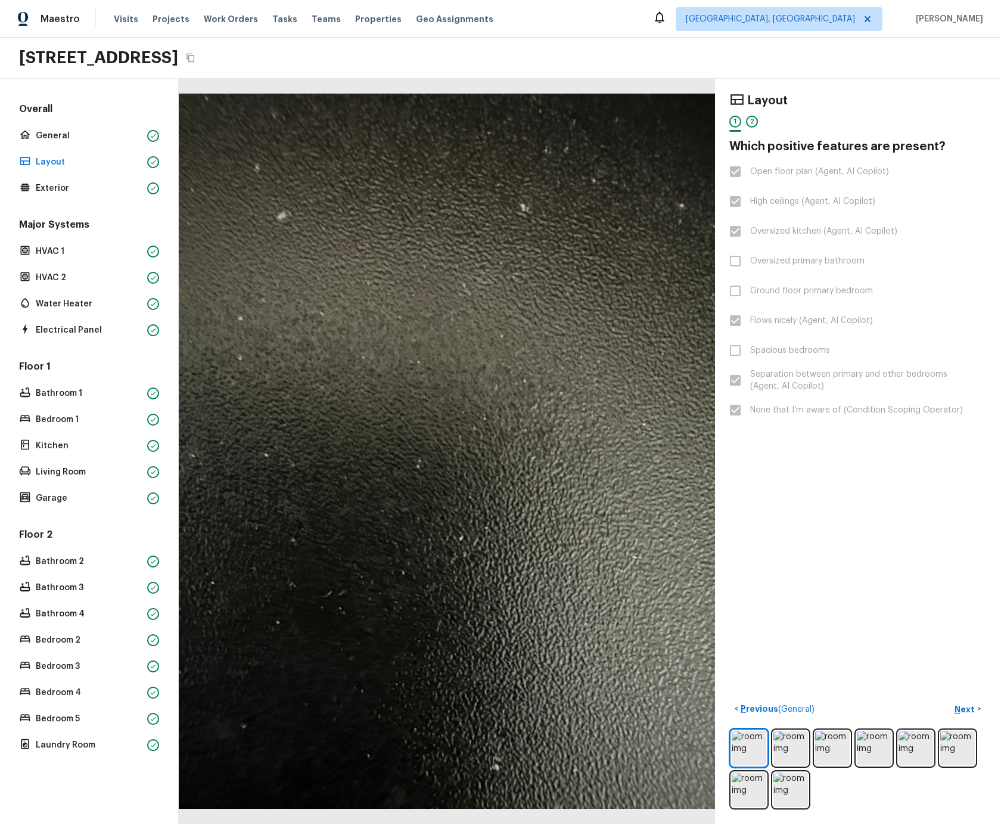
click at [756, 268] on label "Oversized primary bathroom" at bounding box center [850, 261] width 254 height 25
drag, startPoint x: 821, startPoint y: 318, endPoint x: 871, endPoint y: 318, distance: 50.7
click at [871, 318] on span "Flows nicely (Agent, AI Copilot)" at bounding box center [811, 321] width 123 height 12
drag, startPoint x: 809, startPoint y: 322, endPoint x: 794, endPoint y: 321, distance: 14.9
click at [805, 321] on span "Flows nicely (Agent, AI Copilot)" at bounding box center [811, 321] width 123 height 12
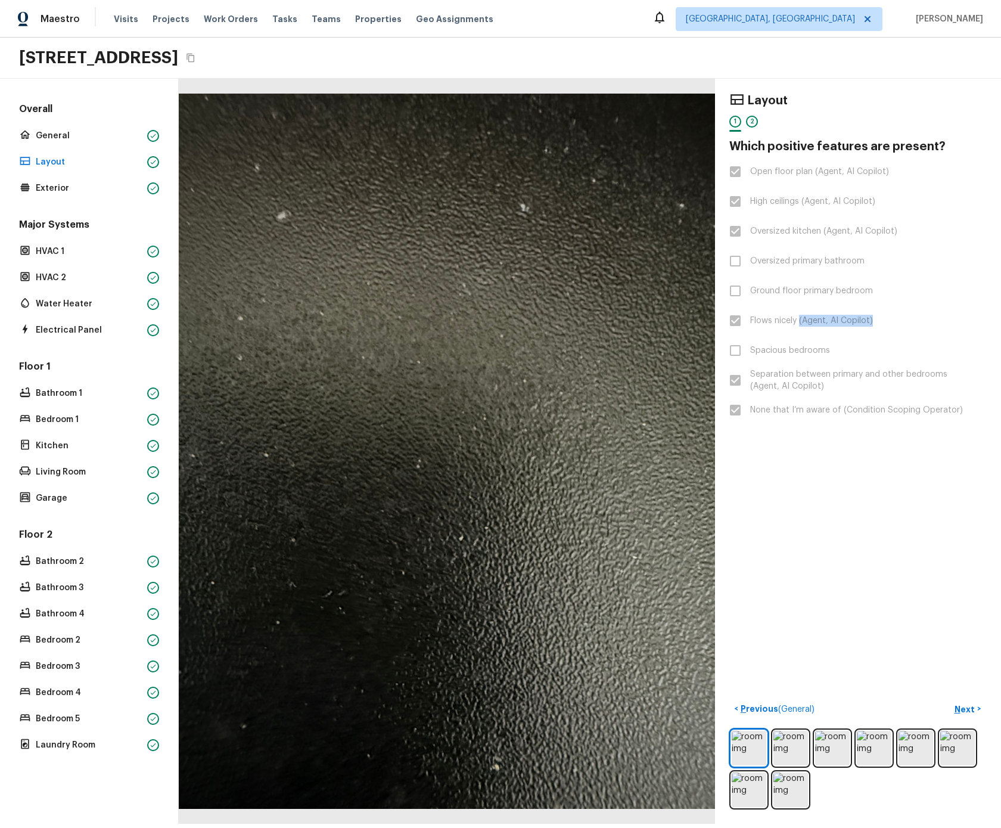
drag, startPoint x: 870, startPoint y: 318, endPoint x: 872, endPoint y: 337, distance: 18.7
click at [902, 318] on label "Flows nicely (Agent, AI Copilot)" at bounding box center [850, 320] width 254 height 25
click at [872, 424] on div "Layout 1 2 Which positive features are present? Open floor plan (Agent, AI Copi…" at bounding box center [858, 451] width 286 height 745
click at [872, 552] on div "Layout 1 2 Which positive features are present? Open floor plan (Agent, AI Copi…" at bounding box center [858, 451] width 286 height 745
click at [66, 279] on p "HVAC 2" at bounding box center [89, 278] width 107 height 12
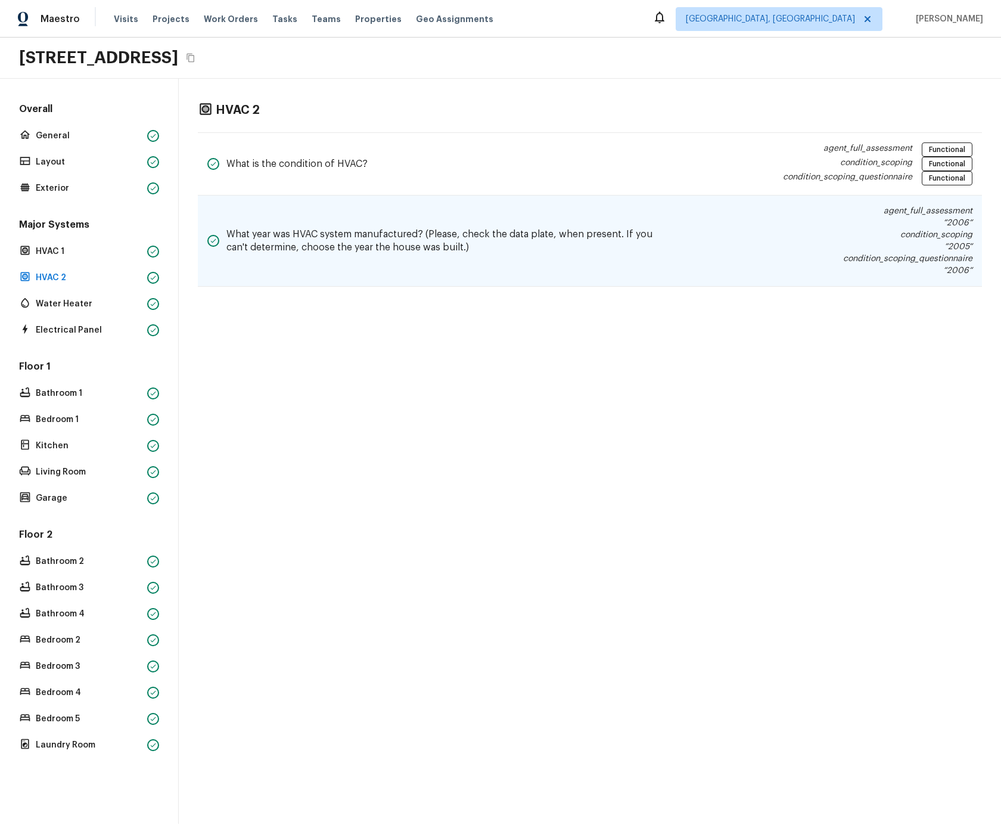
click at [875, 237] on p "condition_scoping" at bounding box center [907, 235] width 129 height 12
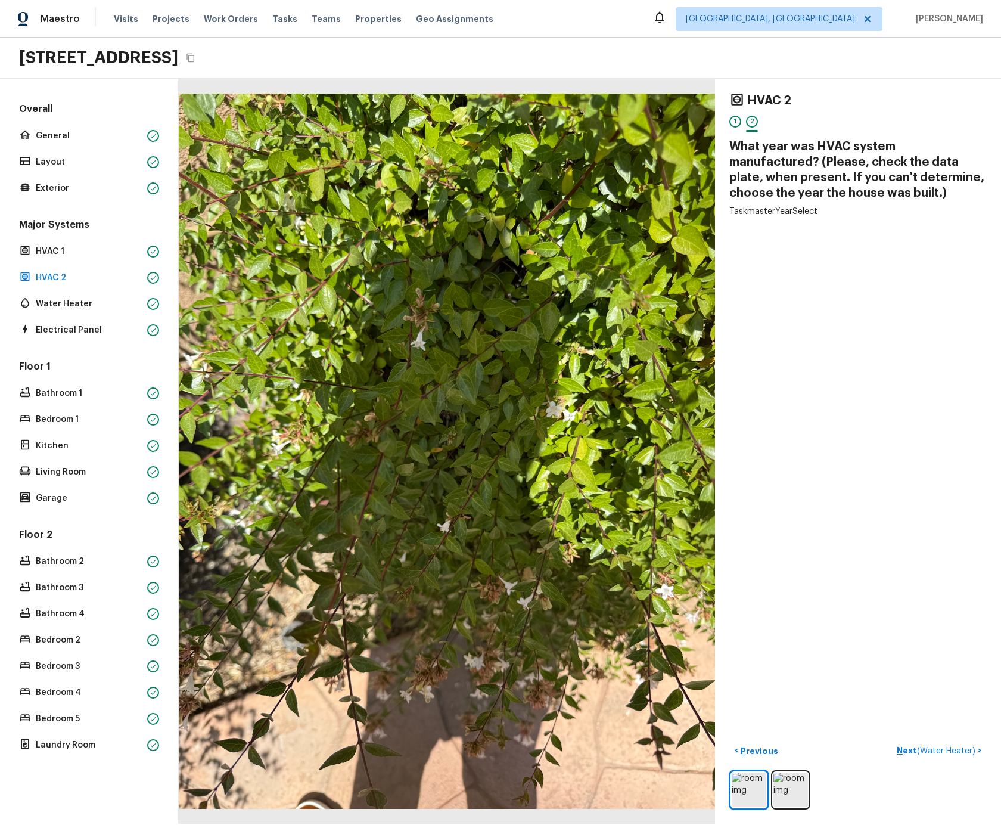
click at [878, 254] on div "HVAC 2 1 2 What year was HVAC system manufactured? (Please, check the data plat…" at bounding box center [858, 451] width 286 height 745
click at [91, 283] on p "HVAC 2" at bounding box center [89, 278] width 107 height 12
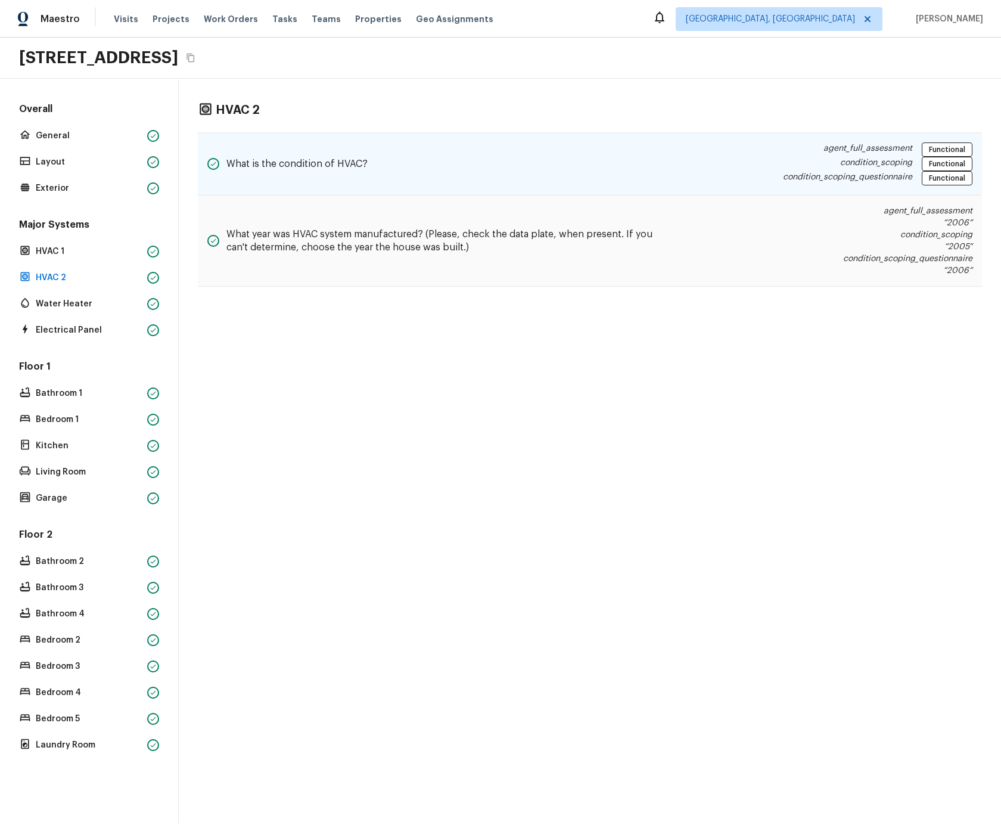
click at [547, 138] on div "What is the condition of HVAC? agent_full_assessment Functional condition_scopi…" at bounding box center [590, 163] width 784 height 63
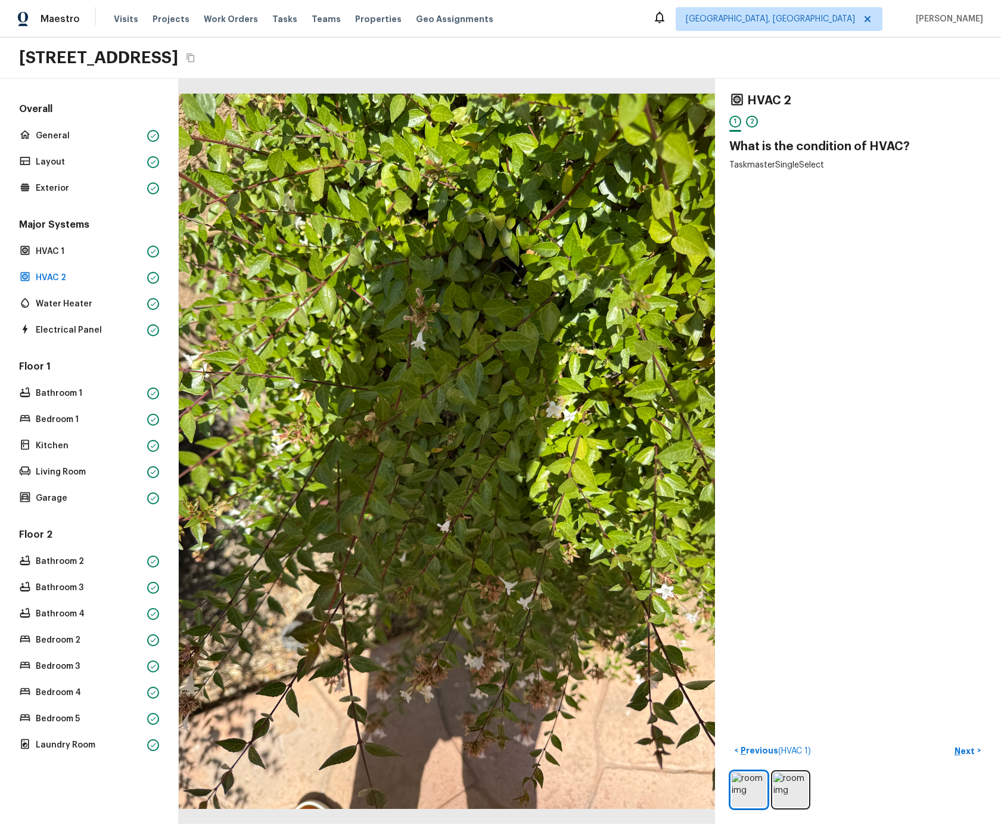
drag, startPoint x: 875, startPoint y: 409, endPoint x: 848, endPoint y: 411, distance: 26.8
click at [875, 409] on div "HVAC 2 1 2 What is the condition of HVAC? TaskmasterSingleSelect < Previous ( H…" at bounding box center [858, 451] width 286 height 745
click at [64, 306] on p "Water Heater" at bounding box center [89, 304] width 107 height 12
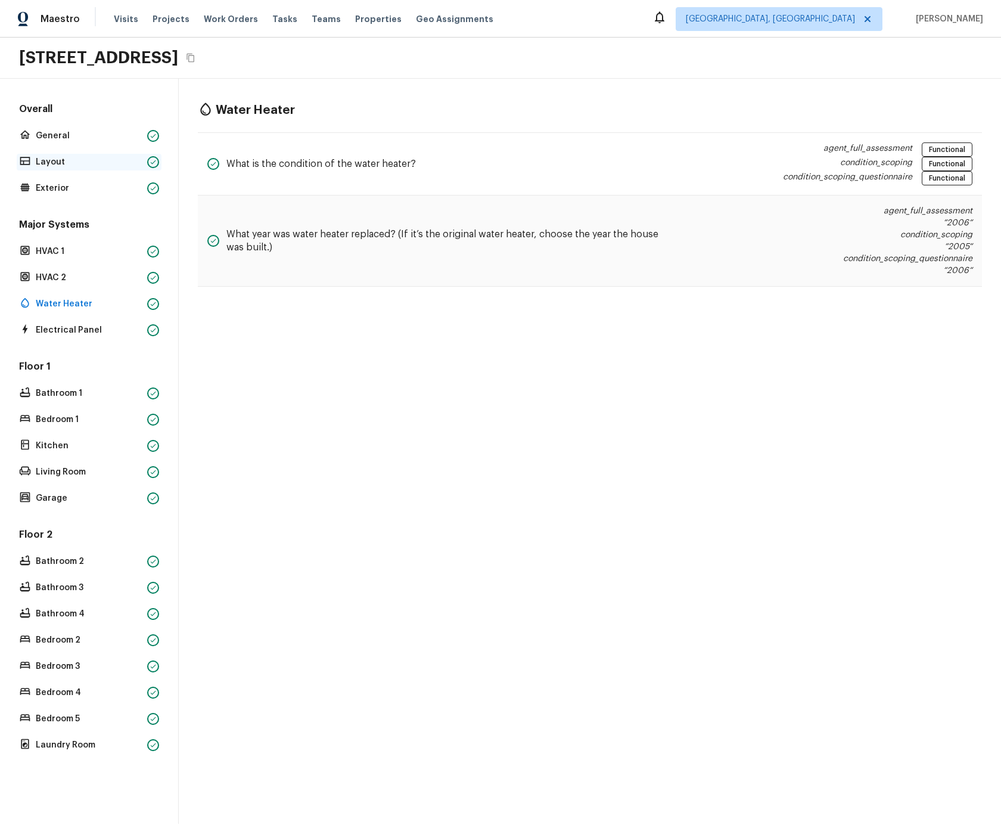
click at [53, 159] on p "Layout" at bounding box center [89, 162] width 107 height 12
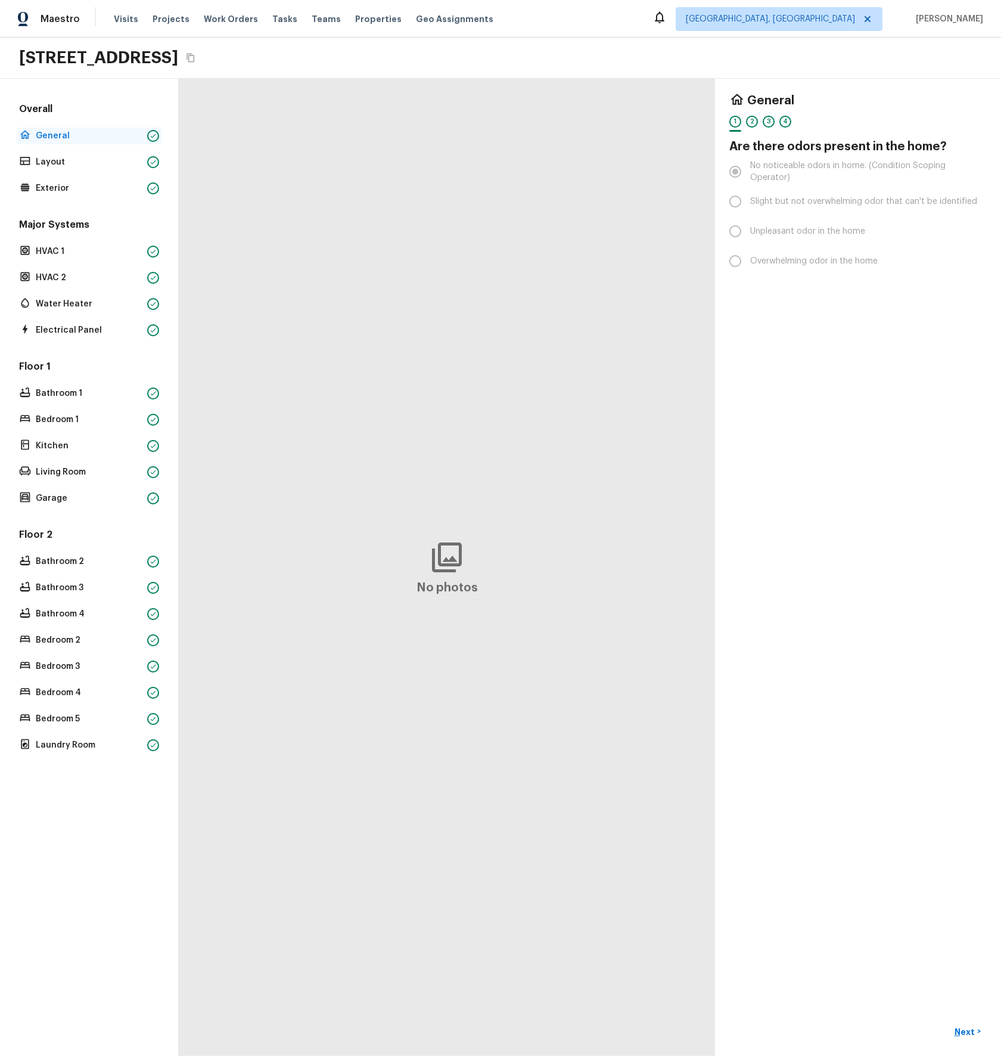
click at [66, 137] on p "General" at bounding box center [89, 136] width 107 height 12
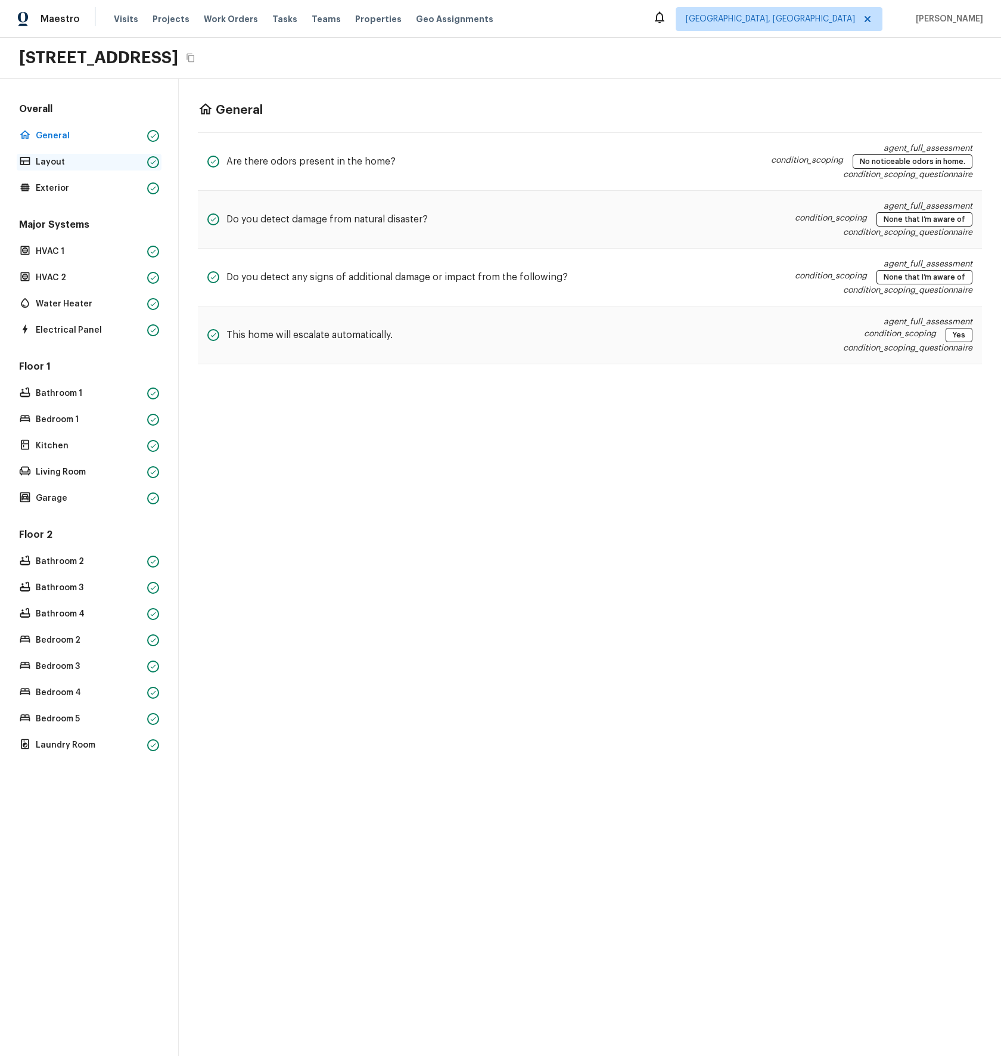
click at [46, 166] on p "Layout" at bounding box center [89, 162] width 107 height 12
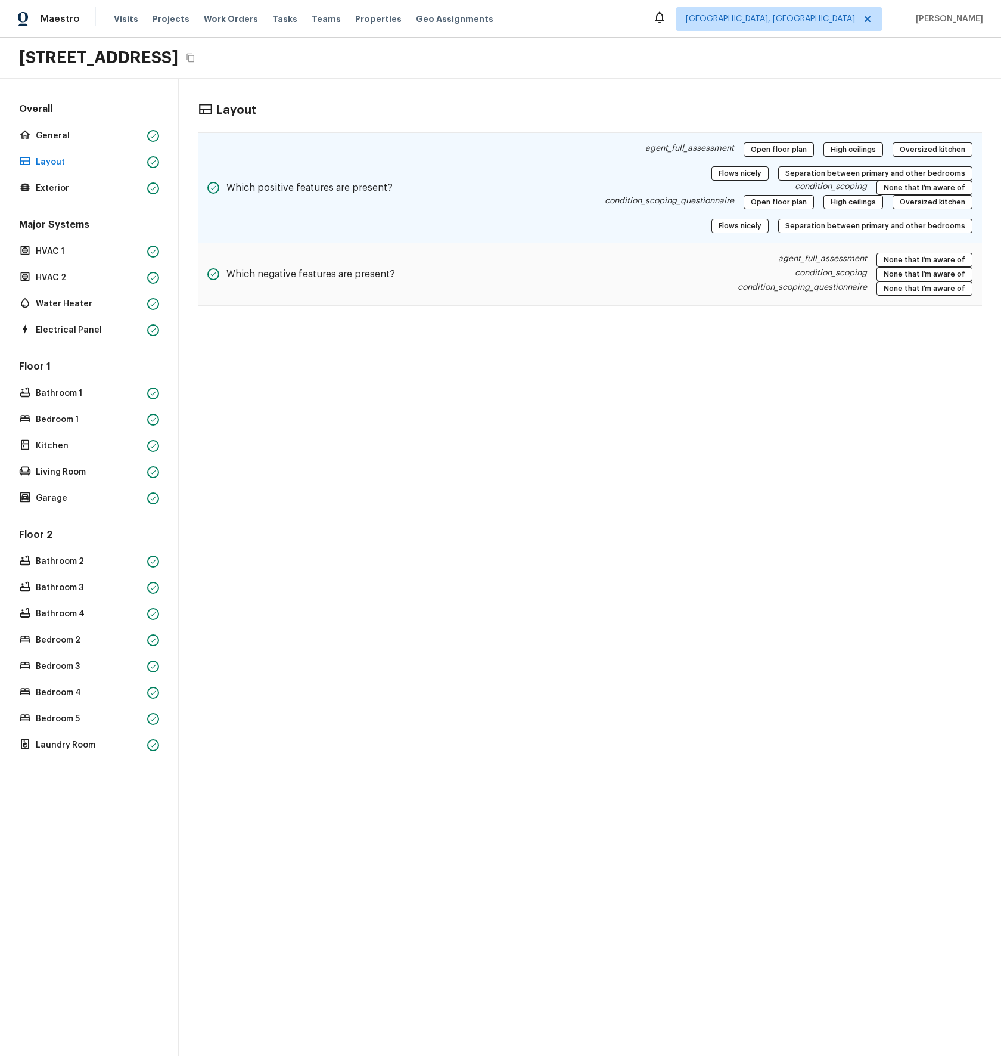
click at [549, 181] on div "Which positive features are present? agent_full_assessment Open floor plan High…" at bounding box center [590, 187] width 784 height 111
